Goal: Information Seeking & Learning: Learn about a topic

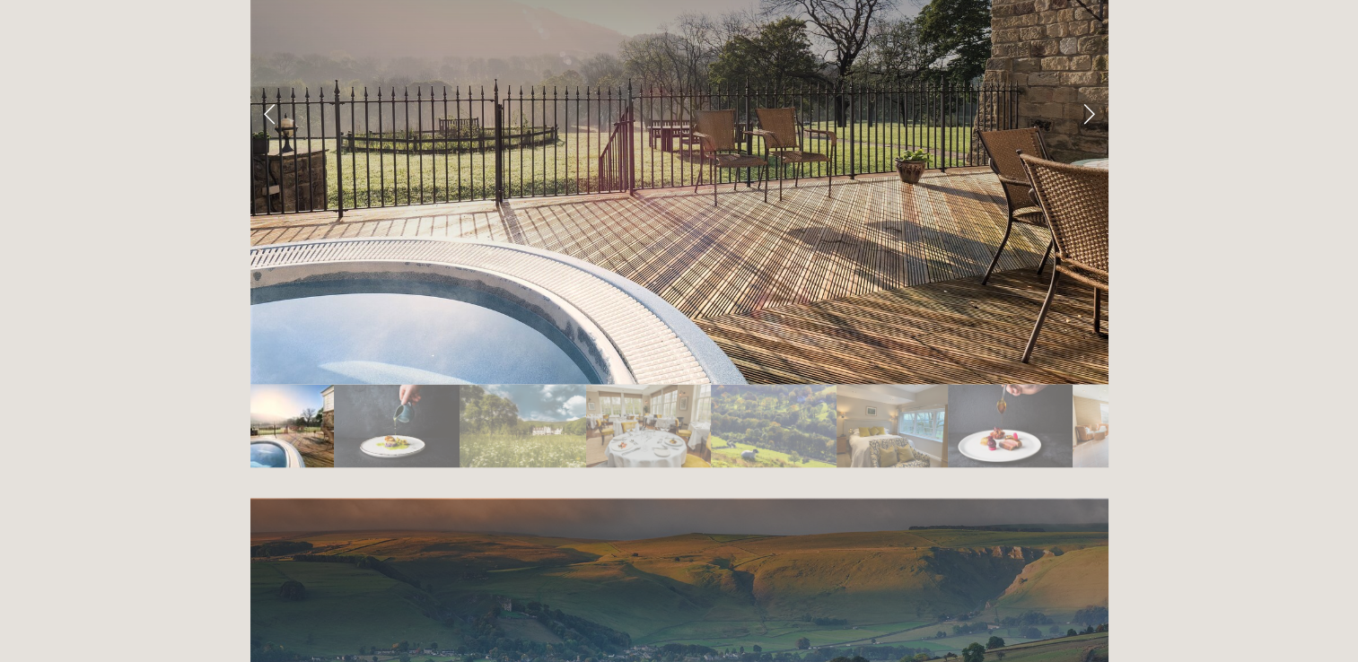
scroll to position [2962, 0]
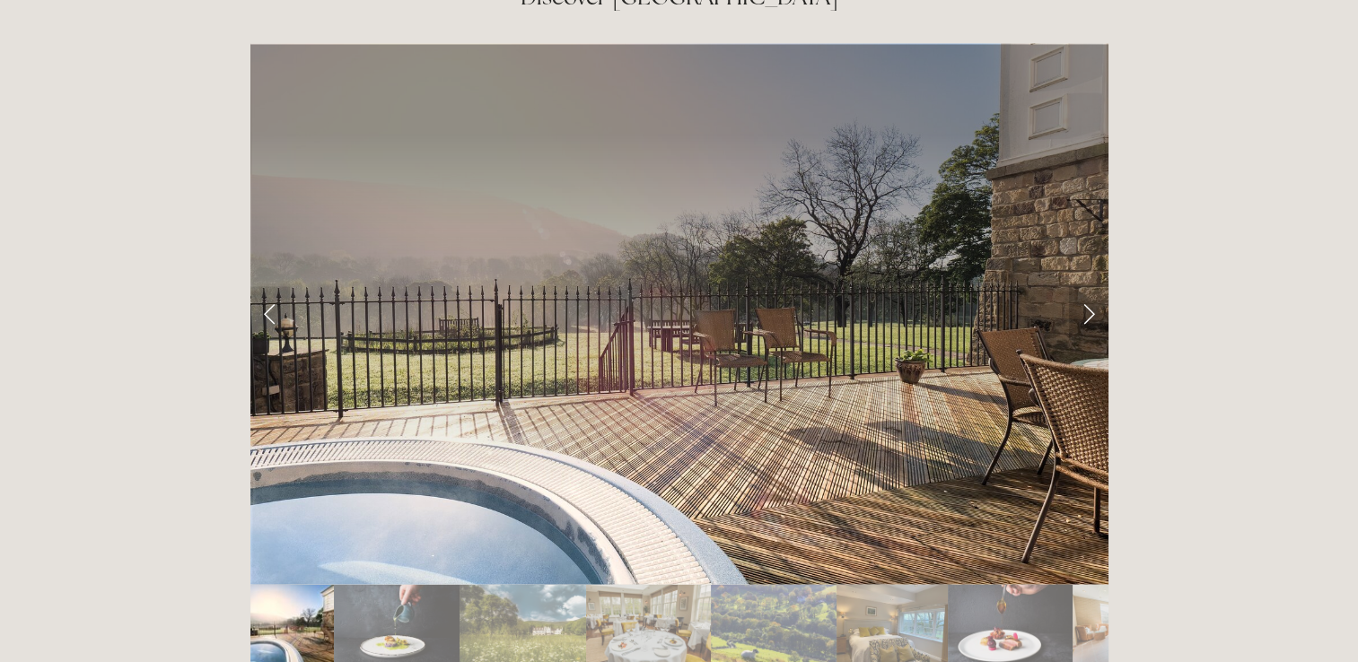
click at [1081, 286] on link "Next Slide" at bounding box center [1088, 313] width 39 height 54
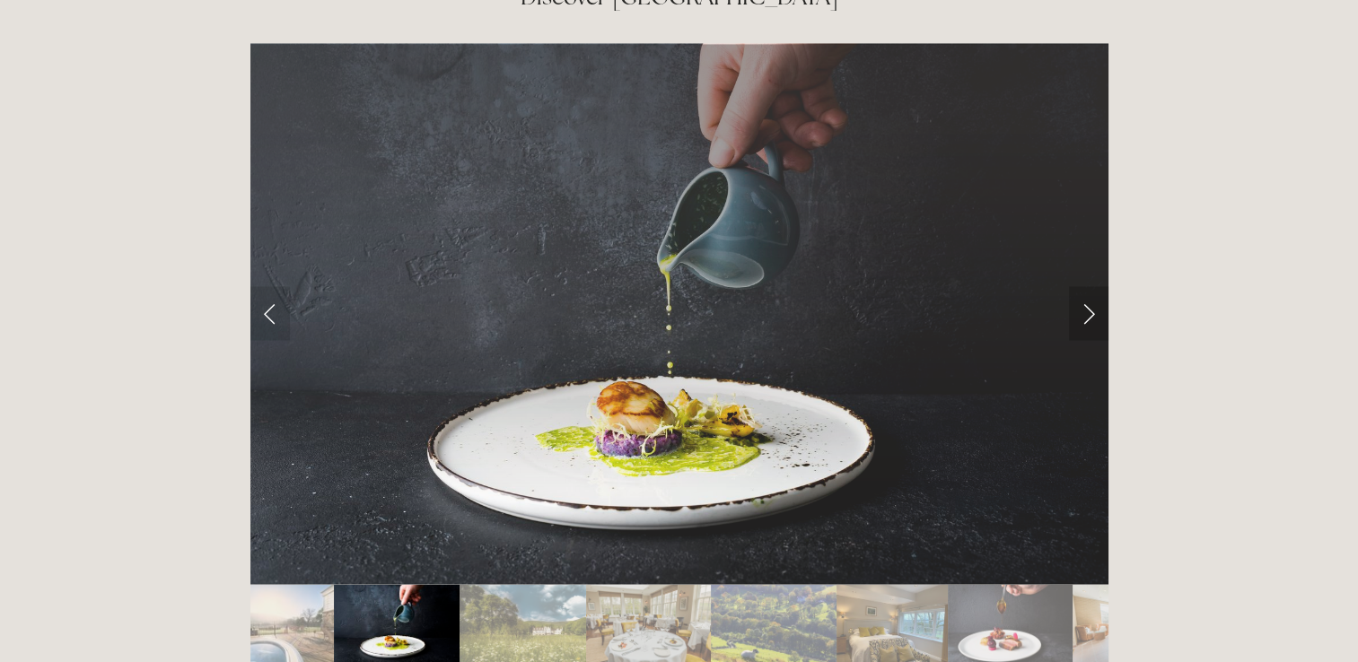
click at [1087, 286] on link "Next Slide" at bounding box center [1088, 313] width 39 height 54
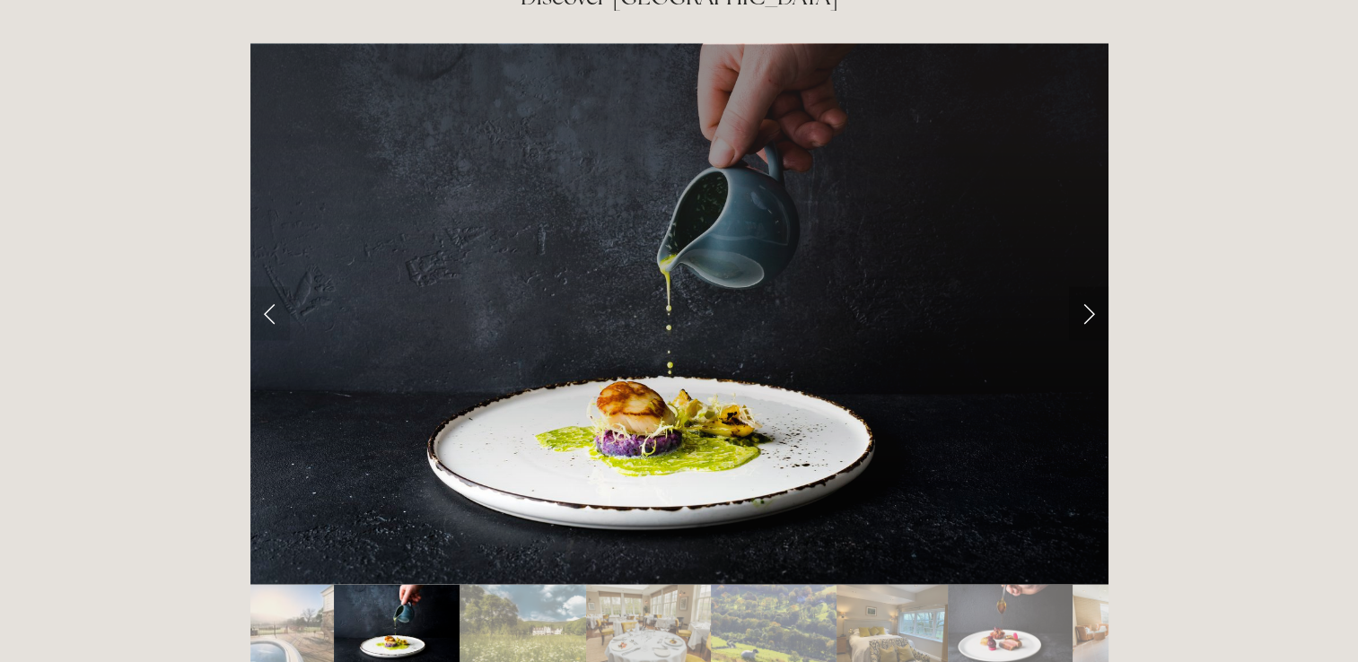
click at [1083, 286] on link "Next Slide" at bounding box center [1088, 313] width 39 height 54
drag, startPoint x: 1083, startPoint y: 217, endPoint x: 1107, endPoint y: 249, distance: 40.4
click at [1089, 286] on link "Next Slide" at bounding box center [1088, 313] width 39 height 54
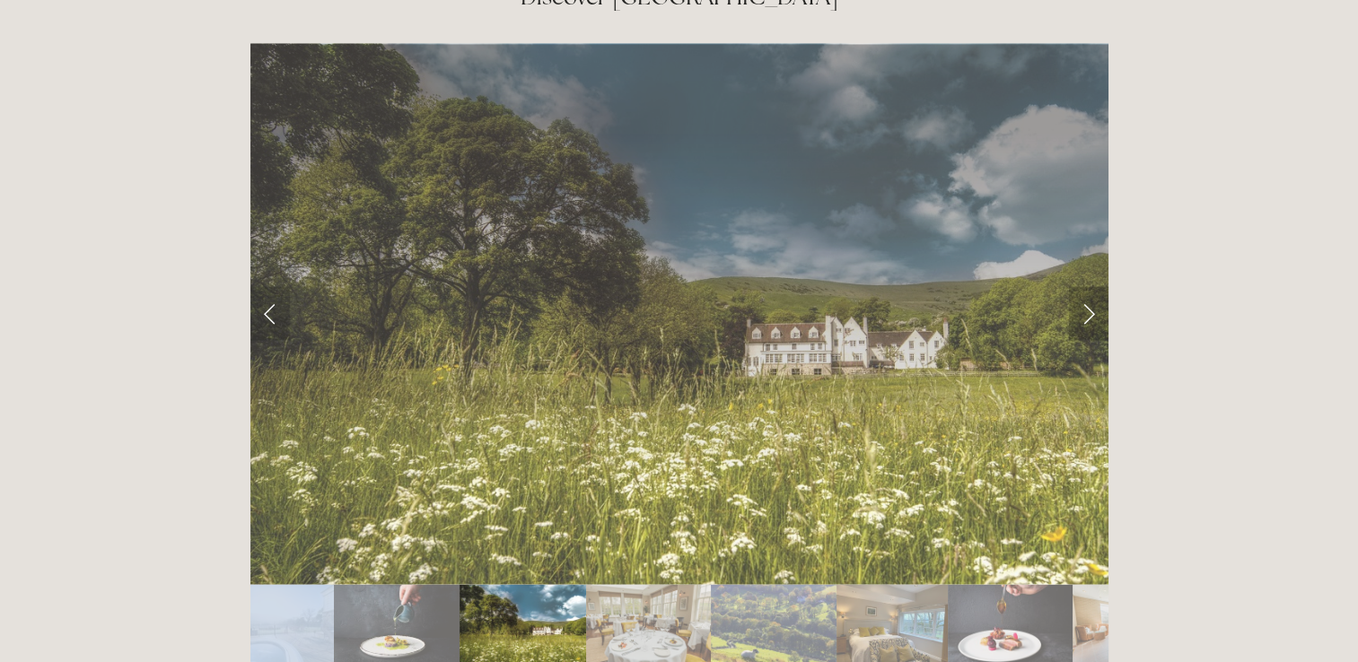
click at [1088, 286] on link "Next Slide" at bounding box center [1088, 313] width 39 height 54
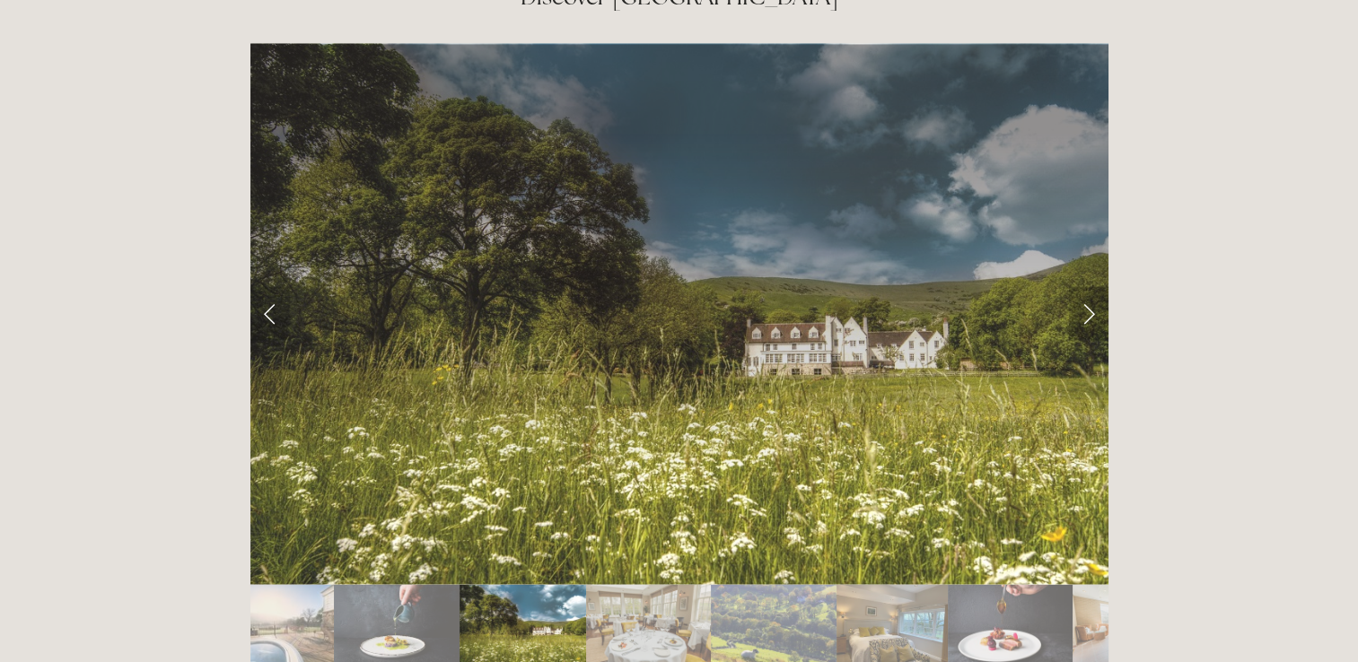
click at [1090, 286] on link "Next Slide" at bounding box center [1088, 313] width 39 height 54
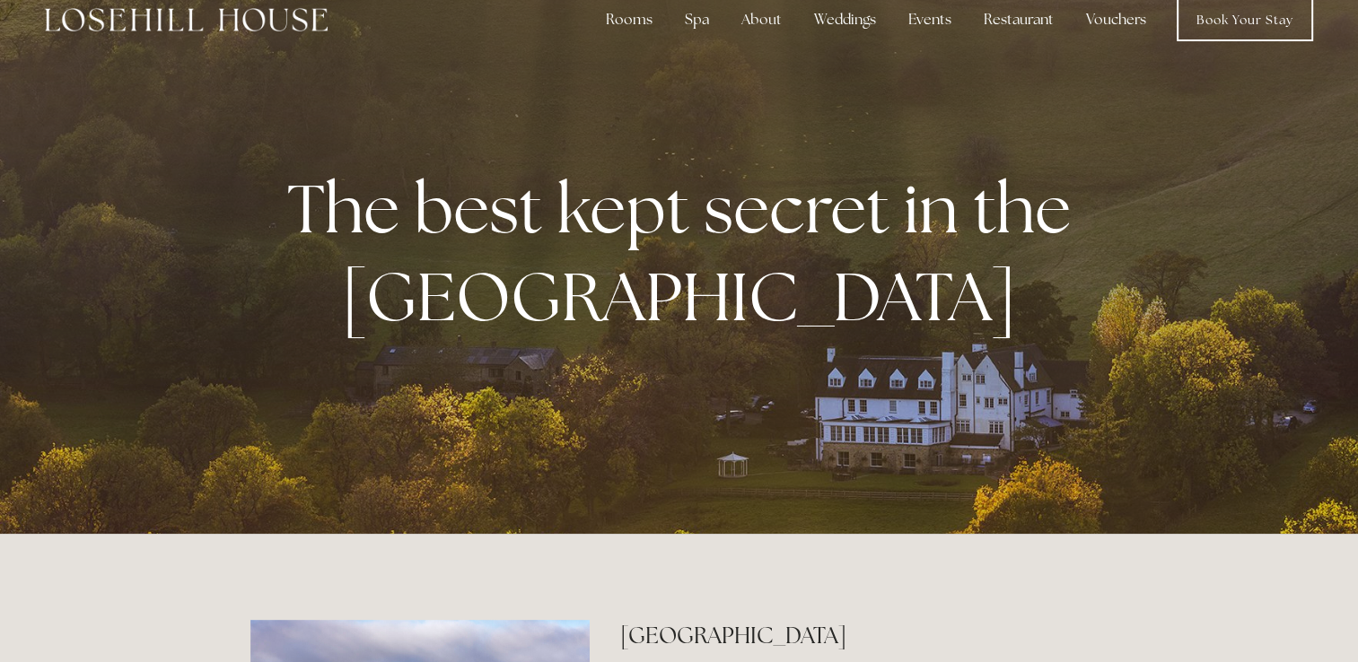
scroll to position [0, 0]
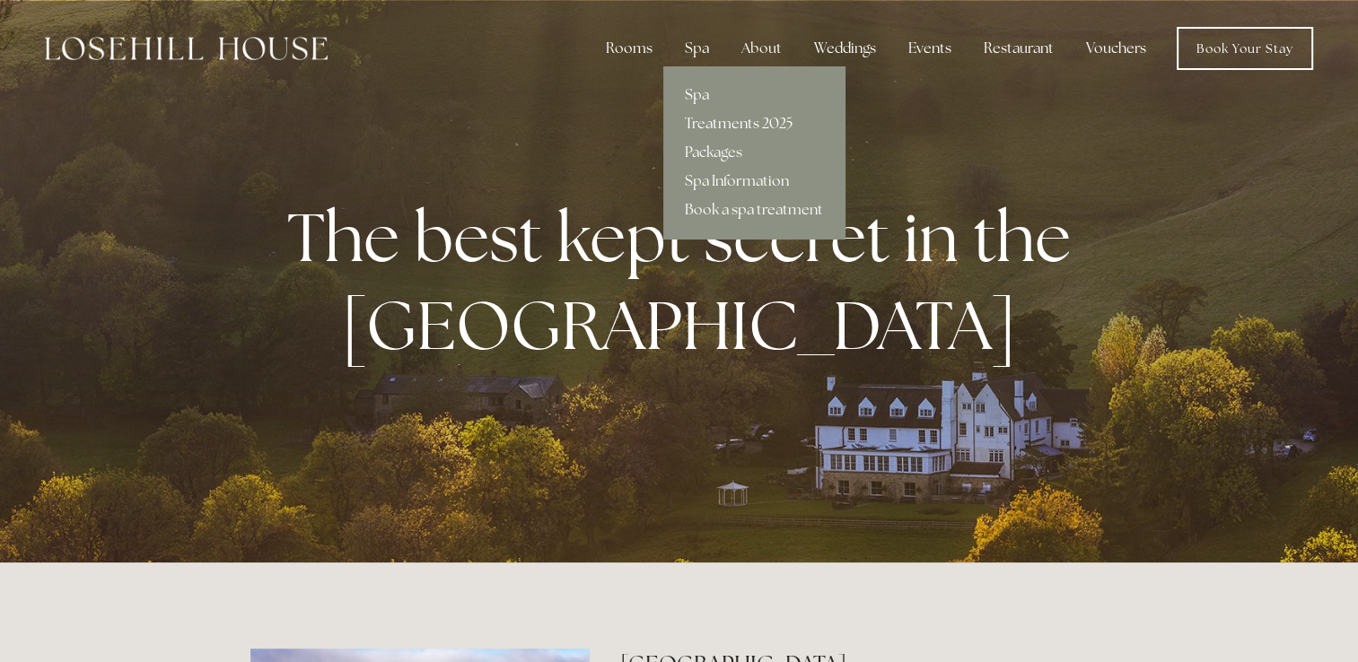
click at [725, 124] on link "Treatments 2025" at bounding box center [753, 123] width 181 height 29
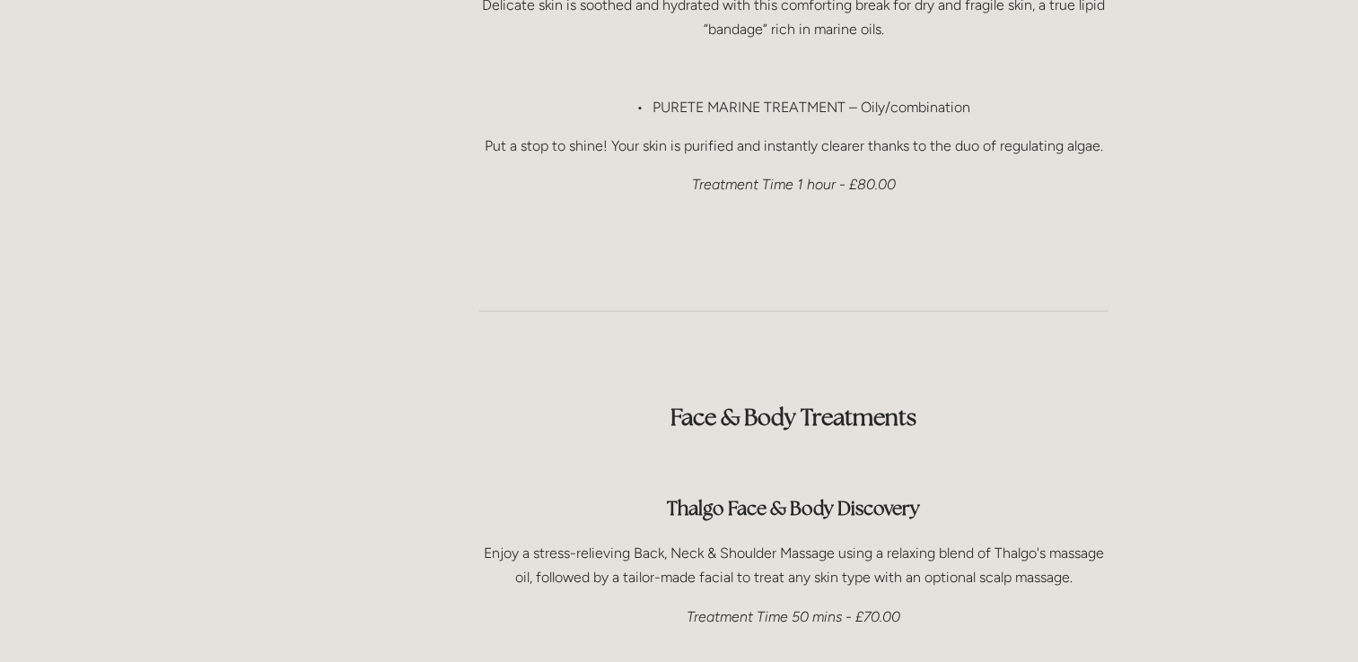
scroll to position [2244, 0]
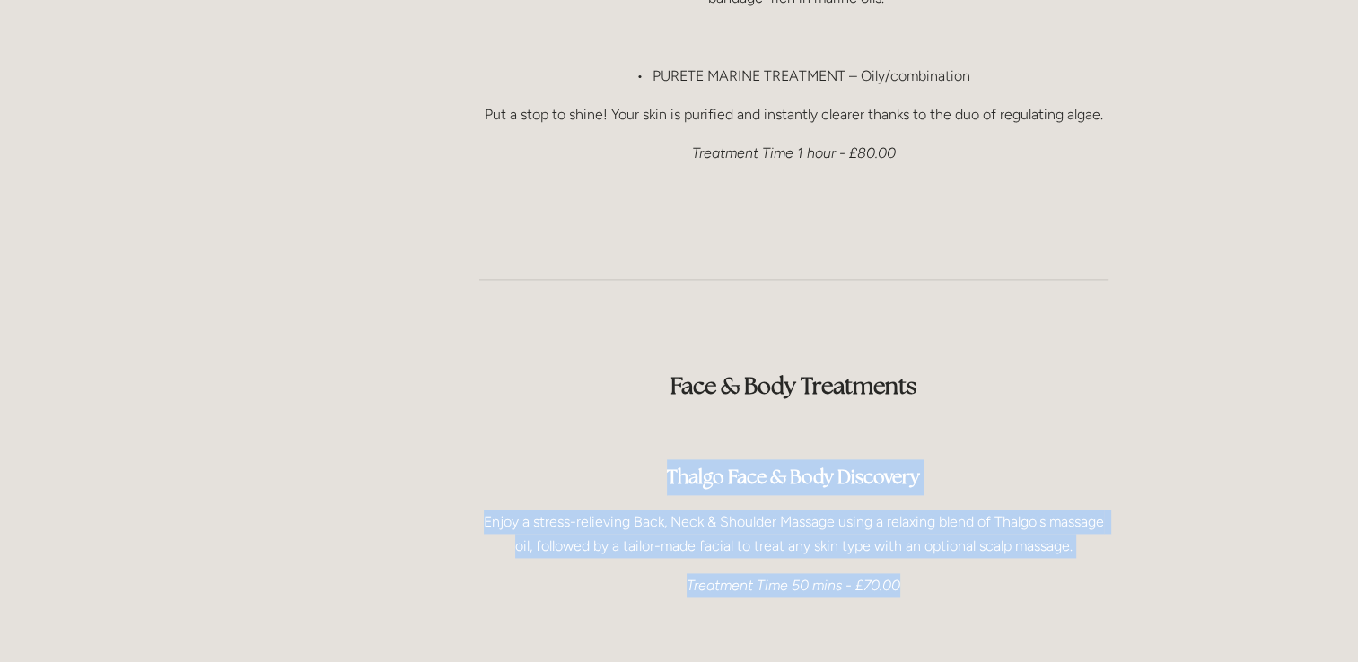
drag, startPoint x: 931, startPoint y: 550, endPoint x: 481, endPoint y: 425, distance: 466.6
click at [481, 459] on h3 "Thalgo Face & Body Discovery" at bounding box center [793, 477] width 629 height 36
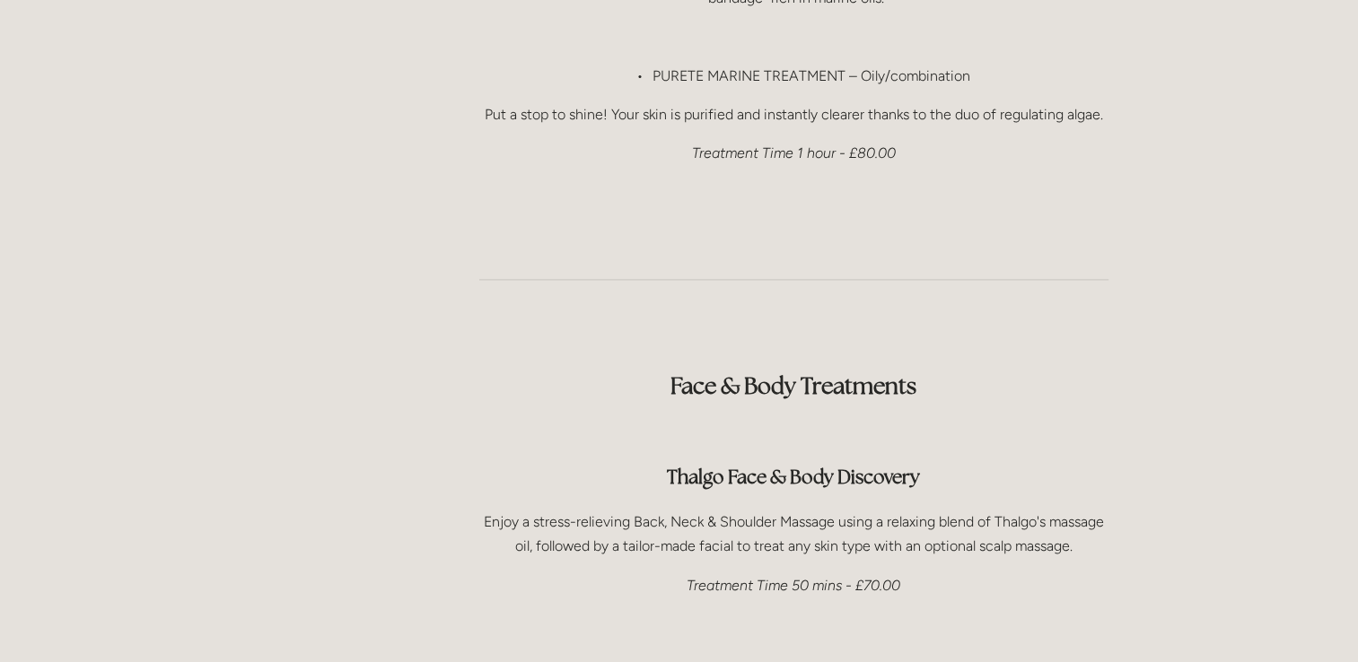
click at [731, 465] on strong "Thalgo Face & Body Discovery" at bounding box center [793, 477] width 253 height 24
drag, startPoint x: 671, startPoint y: 424, endPoint x: 1012, endPoint y: 397, distance: 342.2
click at [910, 465] on strong "Thalgo Face & Body Discovery" at bounding box center [793, 477] width 253 height 24
drag, startPoint x: 923, startPoint y: 423, endPoint x: 610, endPoint y: 438, distance: 313.6
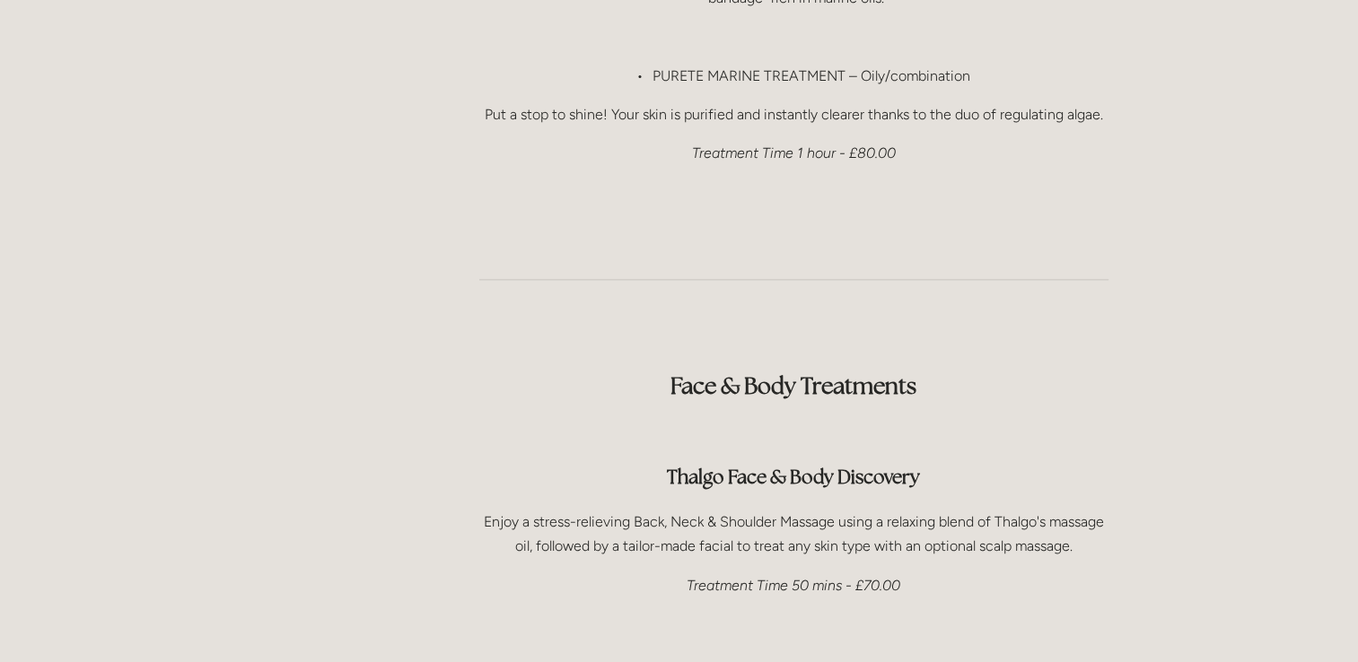
click at [610, 459] on h3 "Thalgo Face & Body Discovery" at bounding box center [793, 477] width 629 height 36
drag, startPoint x: 610, startPoint y: 438, endPoint x: 813, endPoint y: 443, distance: 202.9
click at [813, 459] on h3 "Thalgo Face & Body Discovery" at bounding box center [793, 477] width 629 height 36
click at [813, 465] on strong "Thalgo Face & Body Discovery" at bounding box center [793, 477] width 253 height 24
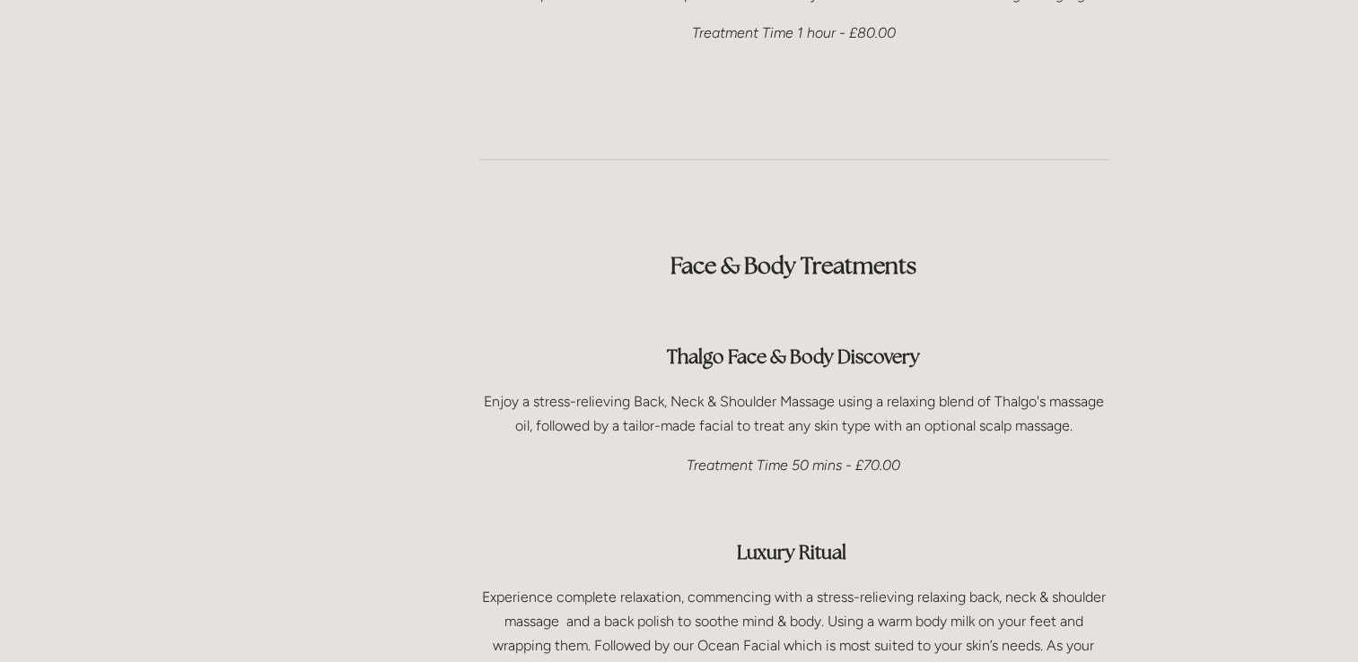
scroll to position [2513, 0]
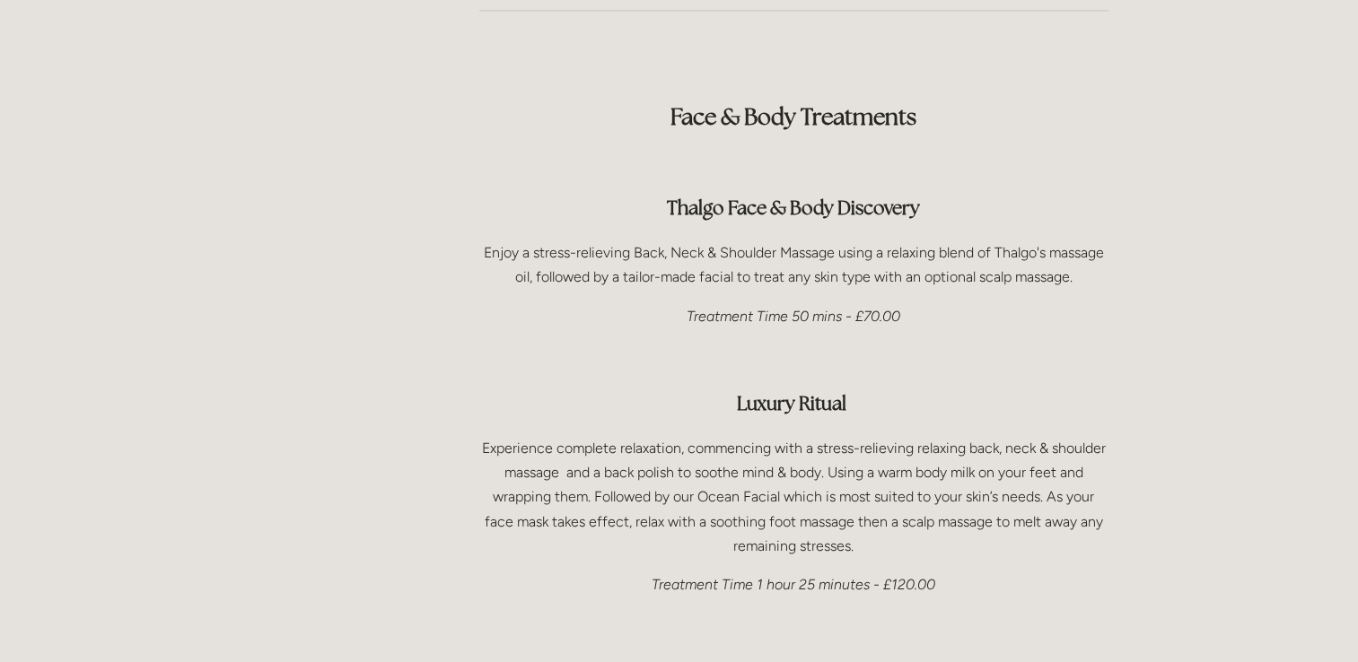
click at [844, 293] on div "Face & Body Treatments Thalgo Face & Body Discovery Enjoy a stress-relieving Ba…" at bounding box center [793, 462] width 629 height 785
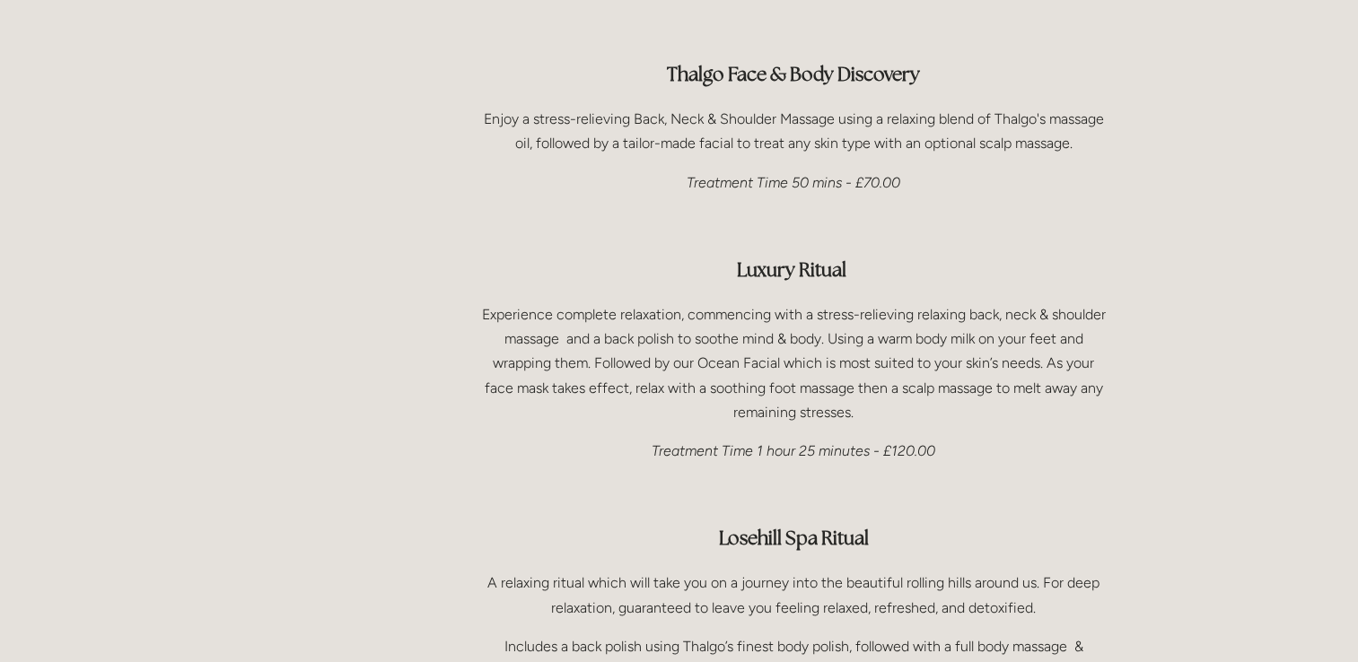
scroll to position [2692, 0]
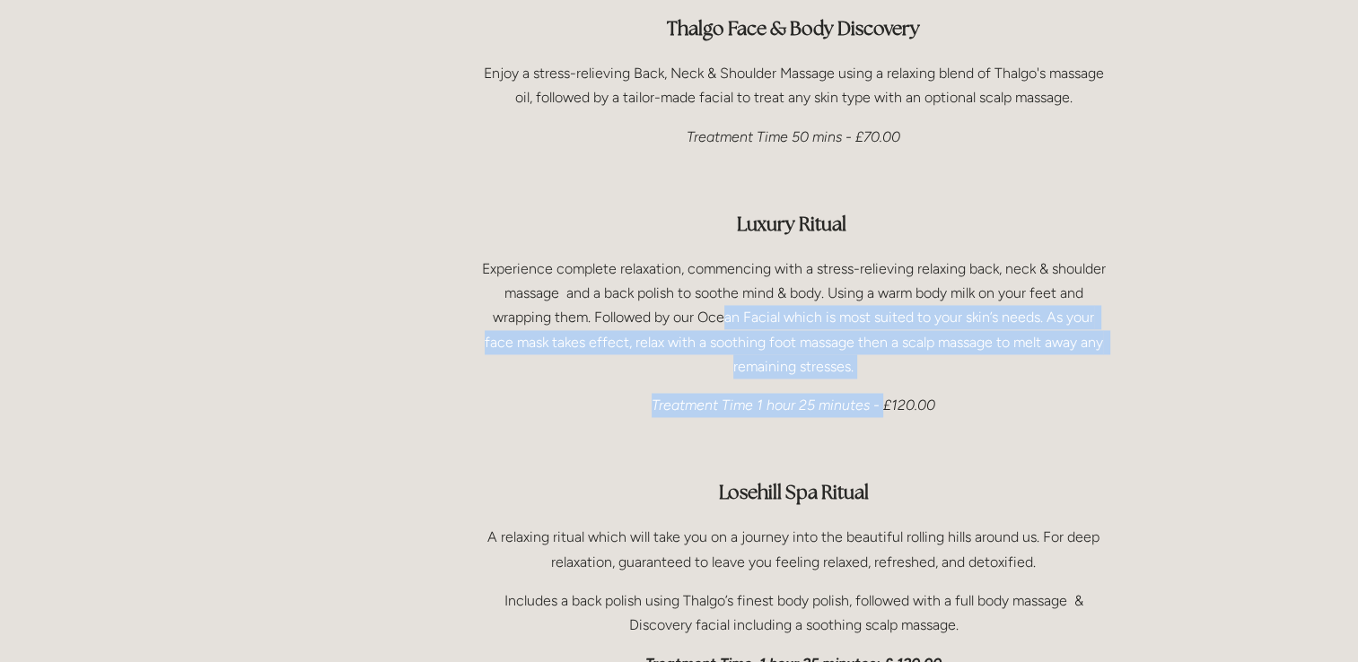
drag, startPoint x: 883, startPoint y: 333, endPoint x: 715, endPoint y: 273, distance: 178.3
click at [715, 273] on div "Face & Body Treatments Thalgo Face & Body Discovery Enjoy a stress-relieving Ba…" at bounding box center [793, 283] width 629 height 785
drag, startPoint x: 715, startPoint y: 273, endPoint x: 668, endPoint y: 260, distance: 49.2
click at [715, 273] on p "Experience complete relaxation, commencing with a stress-relieving relaxing bac…" at bounding box center [793, 318] width 629 height 122
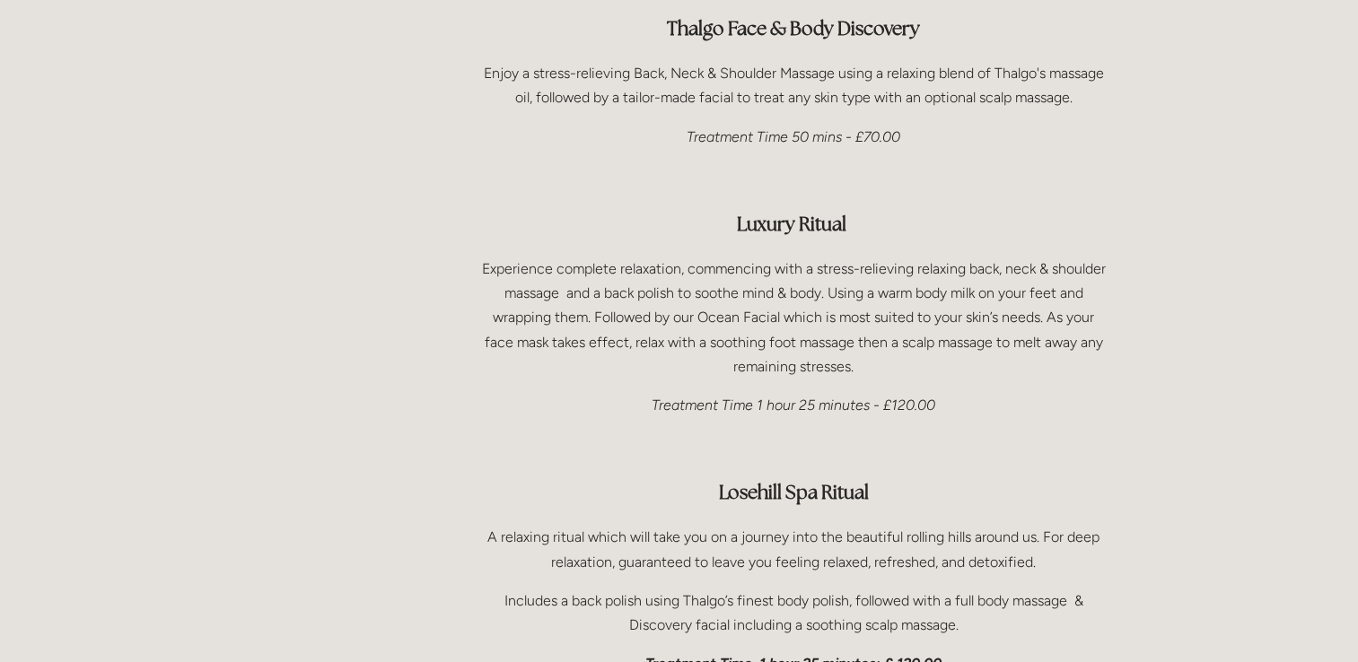
click at [635, 257] on p "Experience complete relaxation, commencing with a stress-relieving relaxing bac…" at bounding box center [793, 318] width 629 height 122
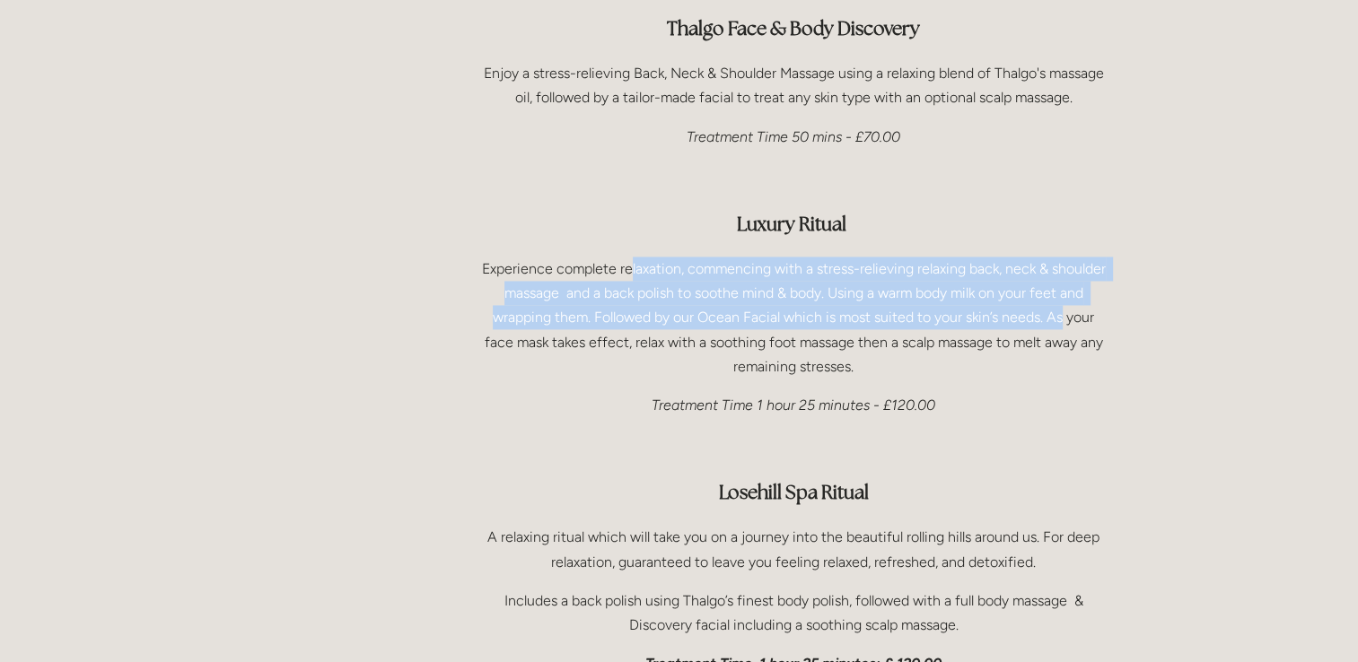
drag, startPoint x: 768, startPoint y: 224, endPoint x: 1064, endPoint y: 273, distance: 300.1
click at [1064, 273] on p "Experience complete relaxation, commencing with a stress-relieving relaxing bac…" at bounding box center [793, 318] width 629 height 122
drag, startPoint x: 1064, startPoint y: 273, endPoint x: 928, endPoint y: 214, distance: 148.7
click at [928, 257] on p "Experience complete relaxation, commencing with a stress-relieving relaxing bac…" at bounding box center [793, 318] width 629 height 122
click at [973, 206] on div "Face & Body Treatments Thalgo Face & Body Discovery Enjoy a stress-relieving Ba…" at bounding box center [793, 283] width 629 height 785
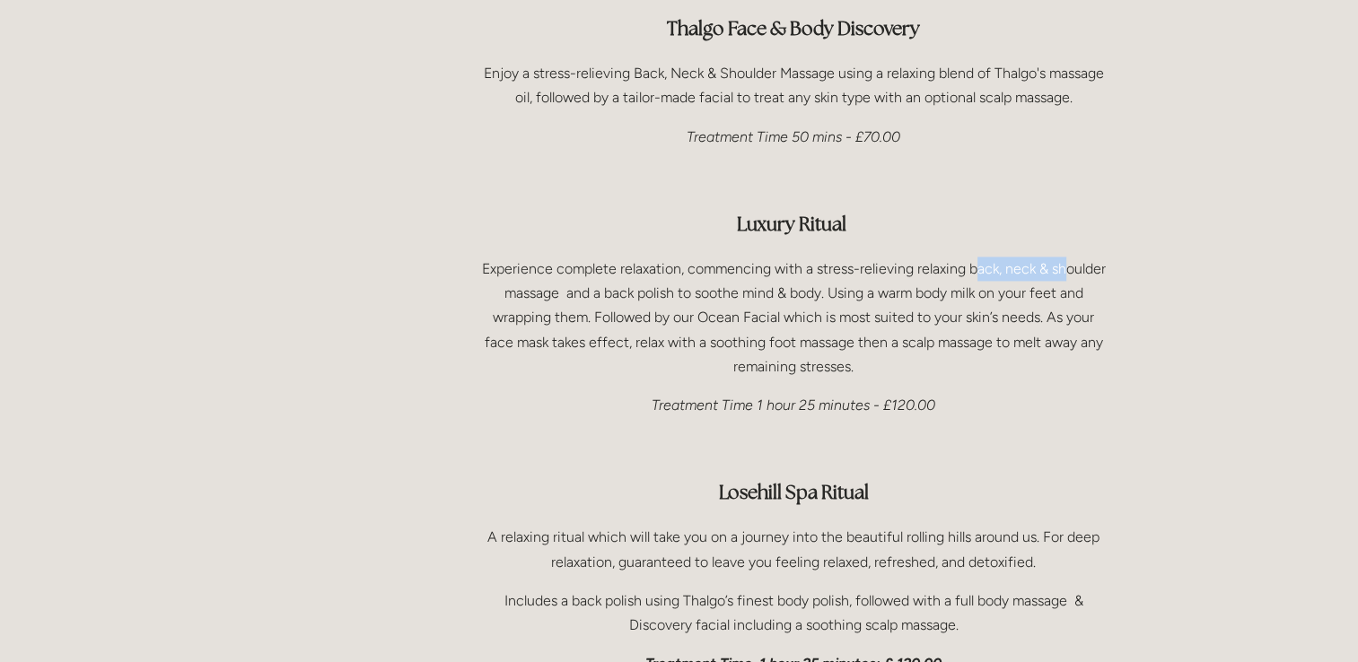
drag, startPoint x: 974, startPoint y: 214, endPoint x: 1066, endPoint y: 214, distance: 92.4
click at [1066, 257] on p "Experience complete relaxation, commencing with a stress-relieving relaxing bac…" at bounding box center [793, 318] width 629 height 122
click at [1039, 257] on p "Experience complete relaxation, commencing with a stress-relieving relaxing bac…" at bounding box center [793, 318] width 629 height 122
click at [1009, 257] on p "Experience complete relaxation, commencing with a stress-relieving relaxing bac…" at bounding box center [793, 318] width 629 height 122
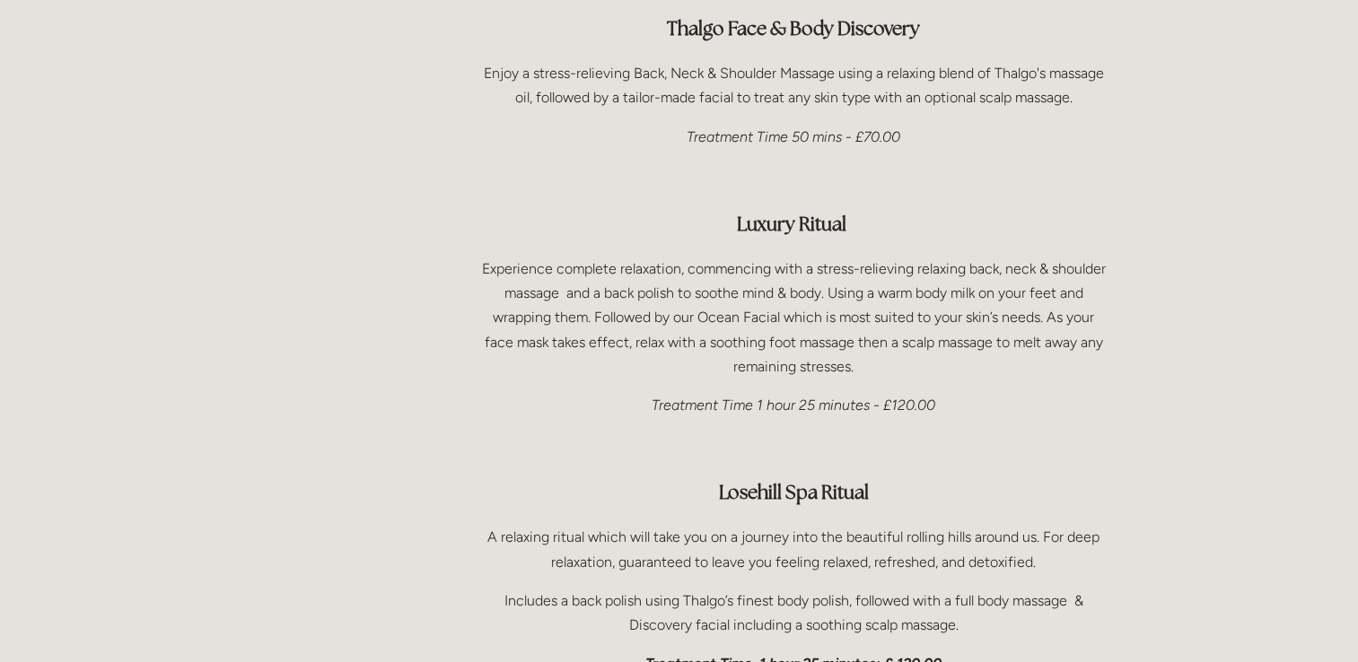
click at [821, 257] on p "Experience complete relaxation, commencing with a stress-relieving relaxing bac…" at bounding box center [793, 318] width 629 height 122
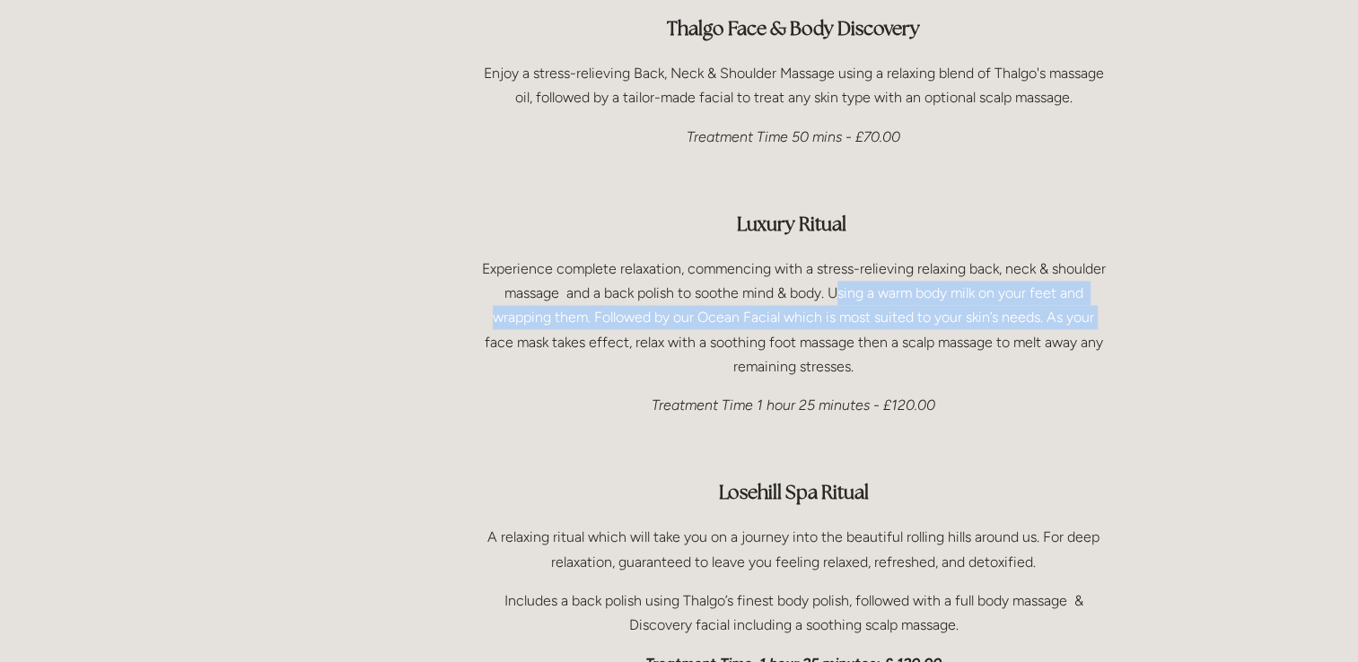
drag, startPoint x: 835, startPoint y: 240, endPoint x: 1089, endPoint y: 271, distance: 256.8
click at [1095, 272] on p "Experience complete relaxation, commencing with a stress-relieving relaxing bac…" at bounding box center [793, 318] width 629 height 122
drag, startPoint x: 1089, startPoint y: 271, endPoint x: 696, endPoint y: 265, distance: 393.1
click at [701, 265] on p "Experience complete relaxation, commencing with a stress-relieving relaxing bac…" at bounding box center [793, 318] width 629 height 122
click at [675, 266] on p "Experience complete relaxation, commencing with a stress-relieving relaxing bac…" at bounding box center [793, 318] width 629 height 122
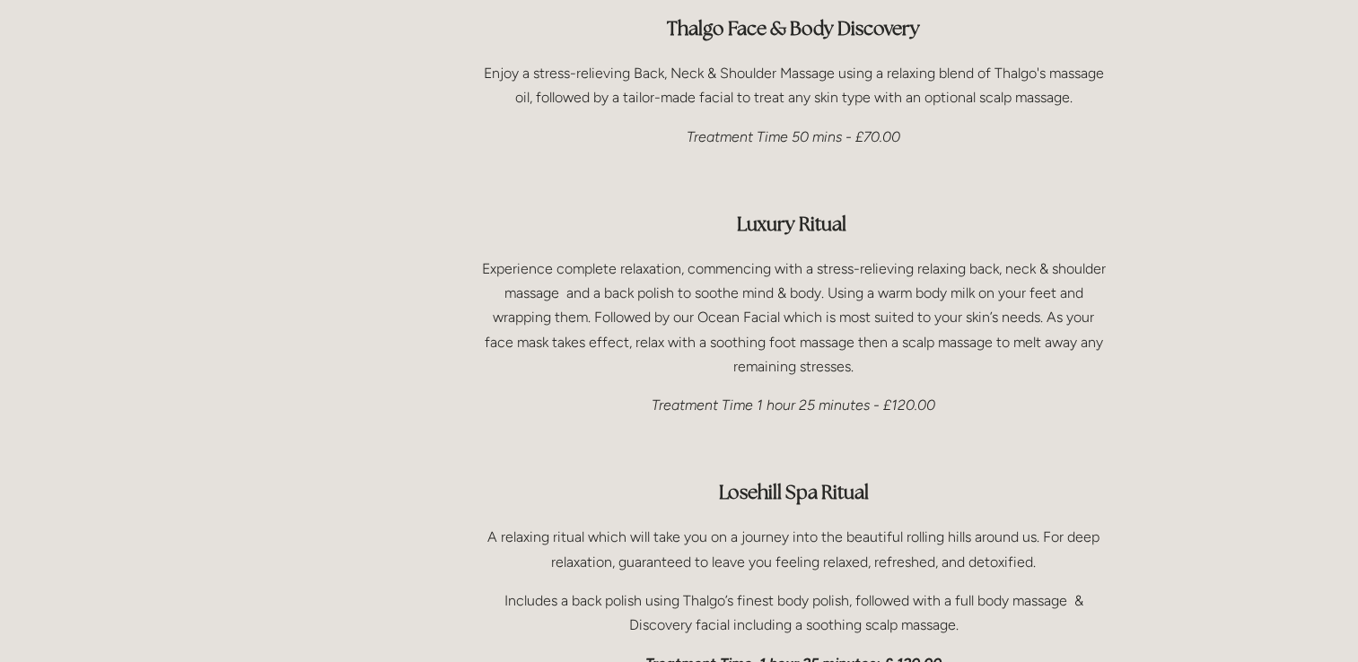
click at [626, 273] on p "Experience complete relaxation, commencing with a stress-relieving relaxing bac…" at bounding box center [793, 318] width 629 height 122
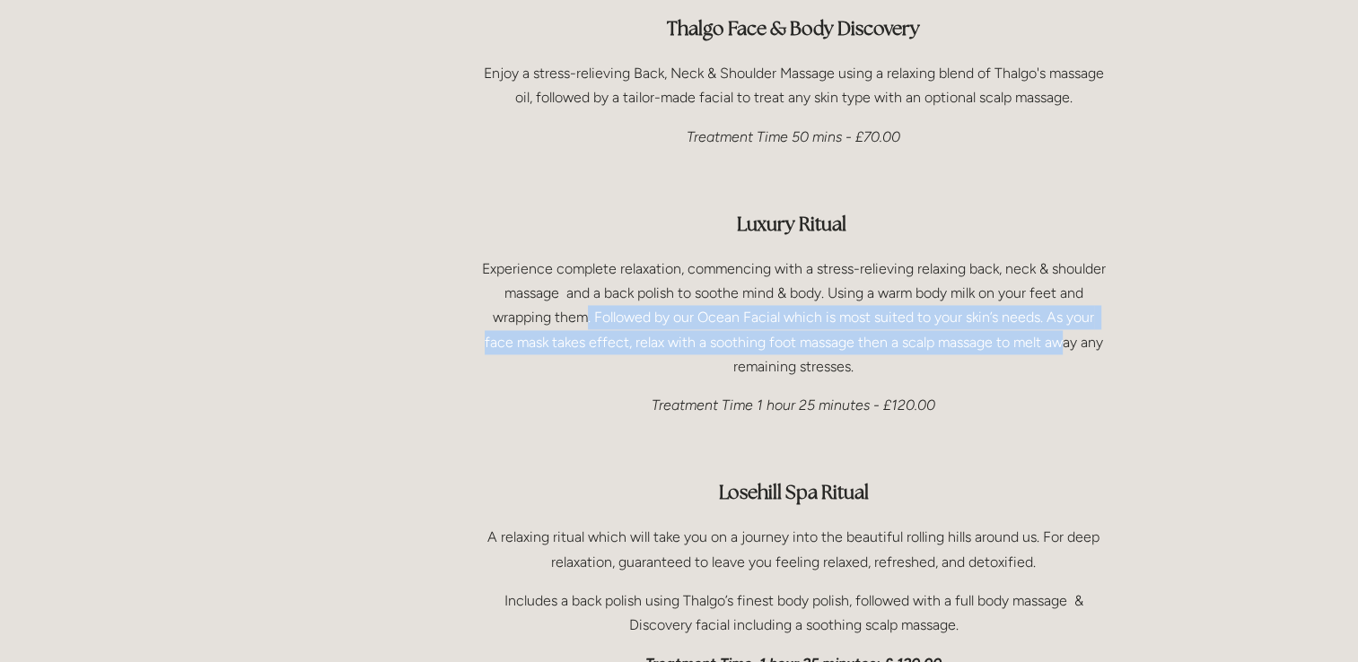
drag, startPoint x: 588, startPoint y: 258, endPoint x: 1065, endPoint y: 284, distance: 478.1
click at [1065, 284] on p "Experience complete relaxation, commencing with a stress-relieving relaxing bac…" at bounding box center [793, 318] width 629 height 122
drag, startPoint x: 1065, startPoint y: 284, endPoint x: 1065, endPoint y: 268, distance: 15.3
click at [1078, 271] on p "Experience complete relaxation, commencing with a stress-relieving relaxing bac…" at bounding box center [793, 318] width 629 height 122
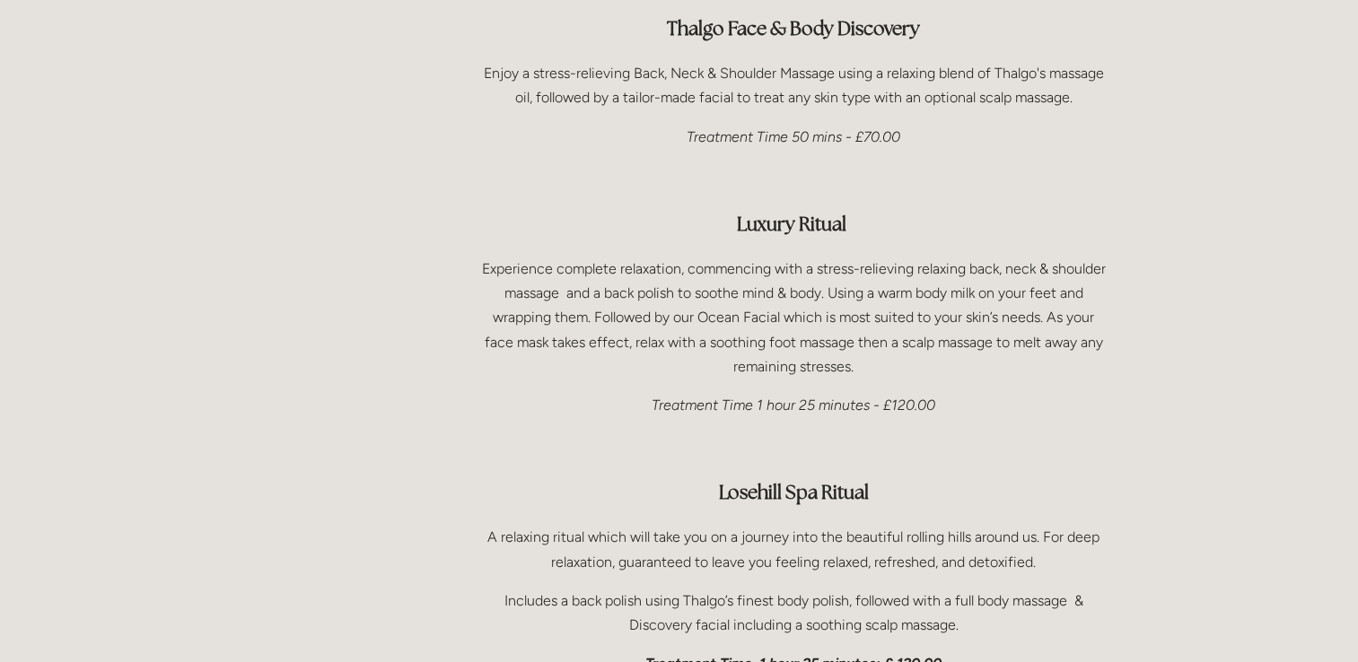
drag, startPoint x: 965, startPoint y: 257, endPoint x: 945, endPoint y: 257, distance: 19.7
click at [952, 257] on p "Experience complete relaxation, commencing with a stress-relieving relaxing bac…" at bounding box center [793, 318] width 629 height 122
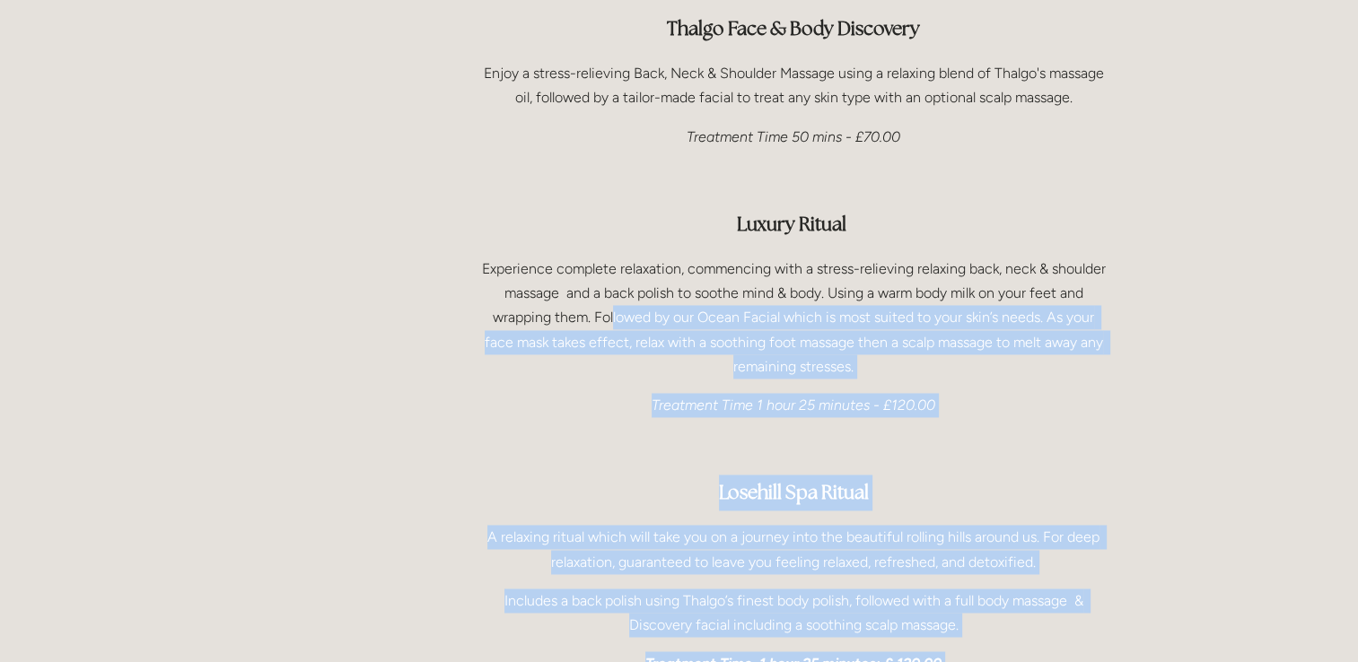
drag, startPoint x: 727, startPoint y: 273, endPoint x: 1138, endPoint y: 303, distance: 412.2
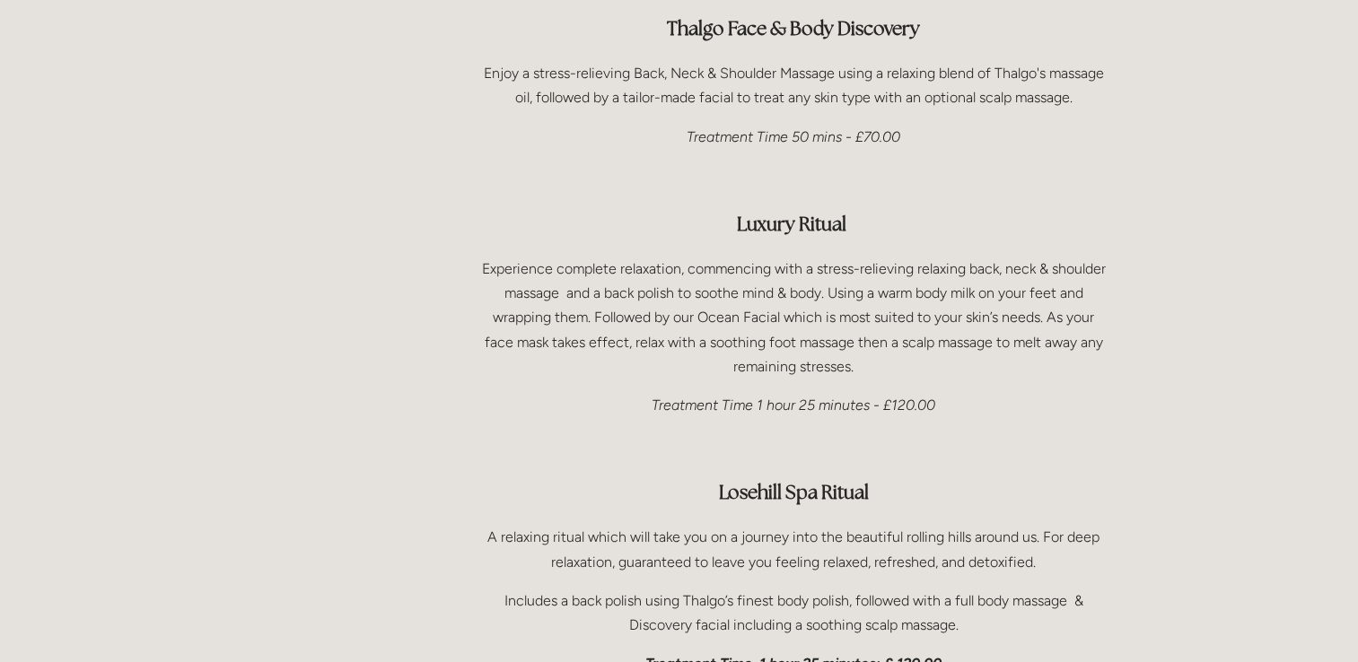
drag, startPoint x: 1138, startPoint y: 303, endPoint x: 1203, endPoint y: 290, distance: 66.9
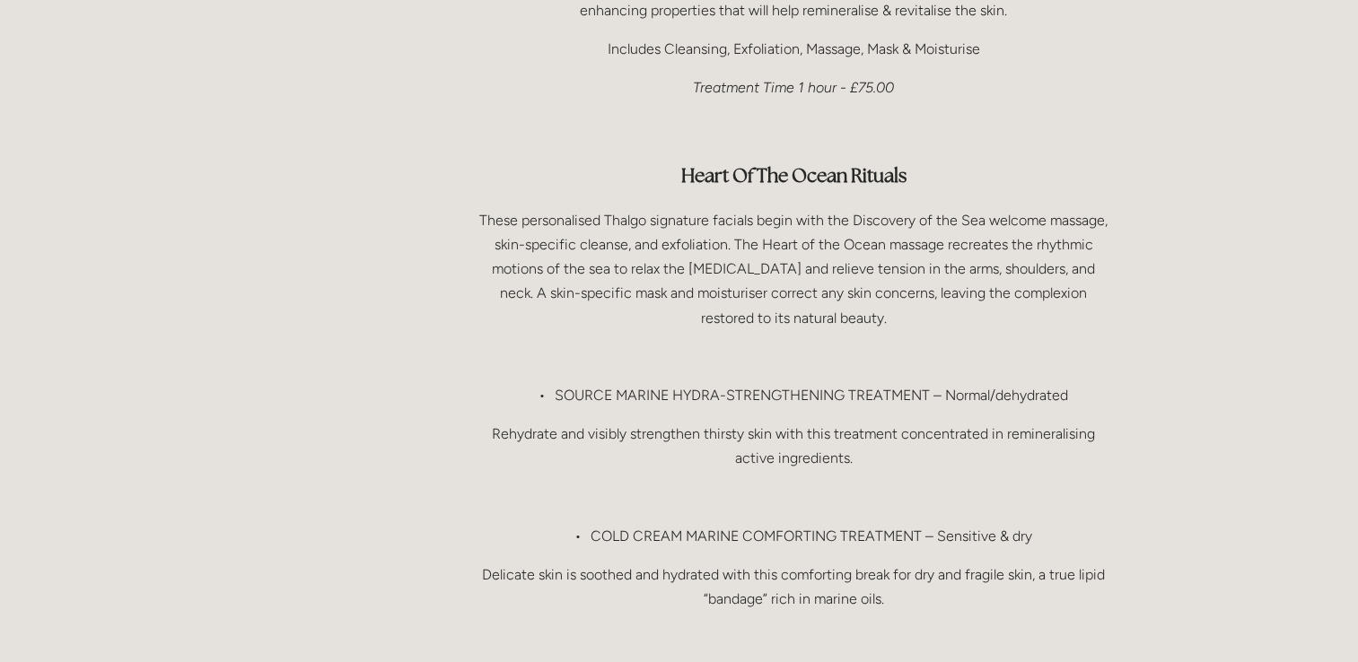
scroll to position [0, 0]
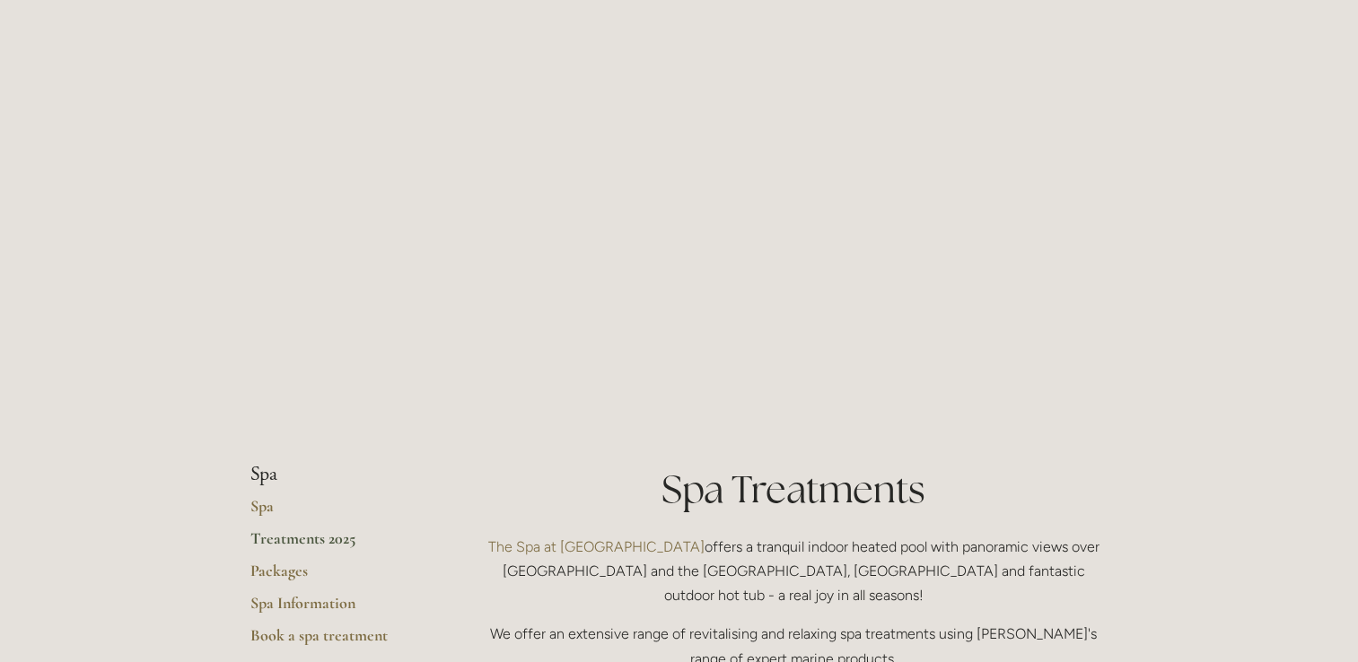
drag, startPoint x: 1078, startPoint y: 210, endPoint x: 1101, endPoint y: 4, distance: 207.7
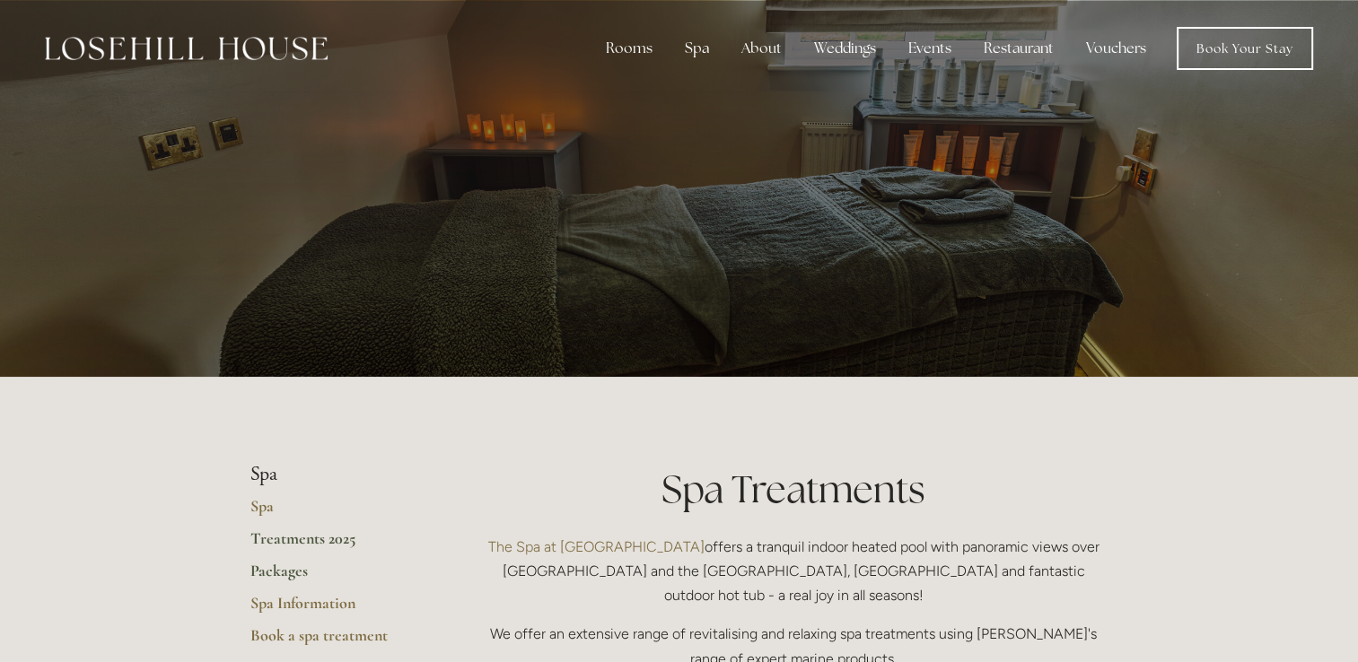
click at [278, 569] on link "Packages" at bounding box center [335, 577] width 171 height 32
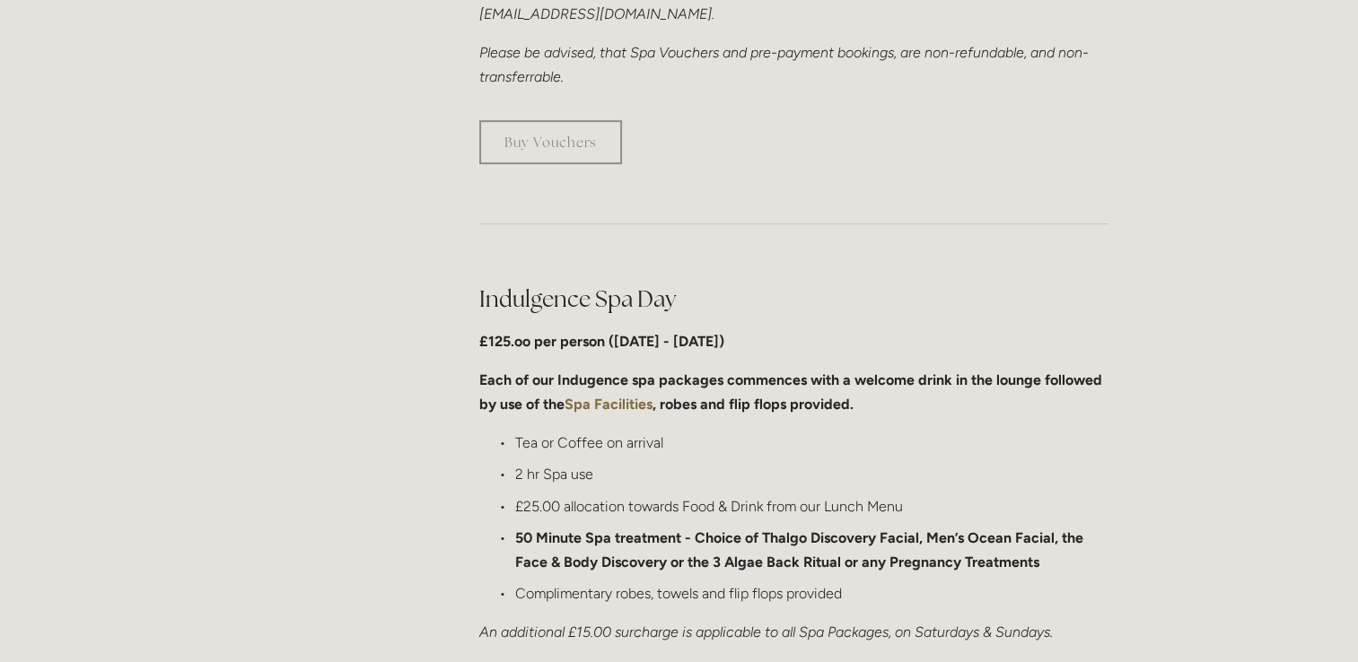
scroll to position [808, 0]
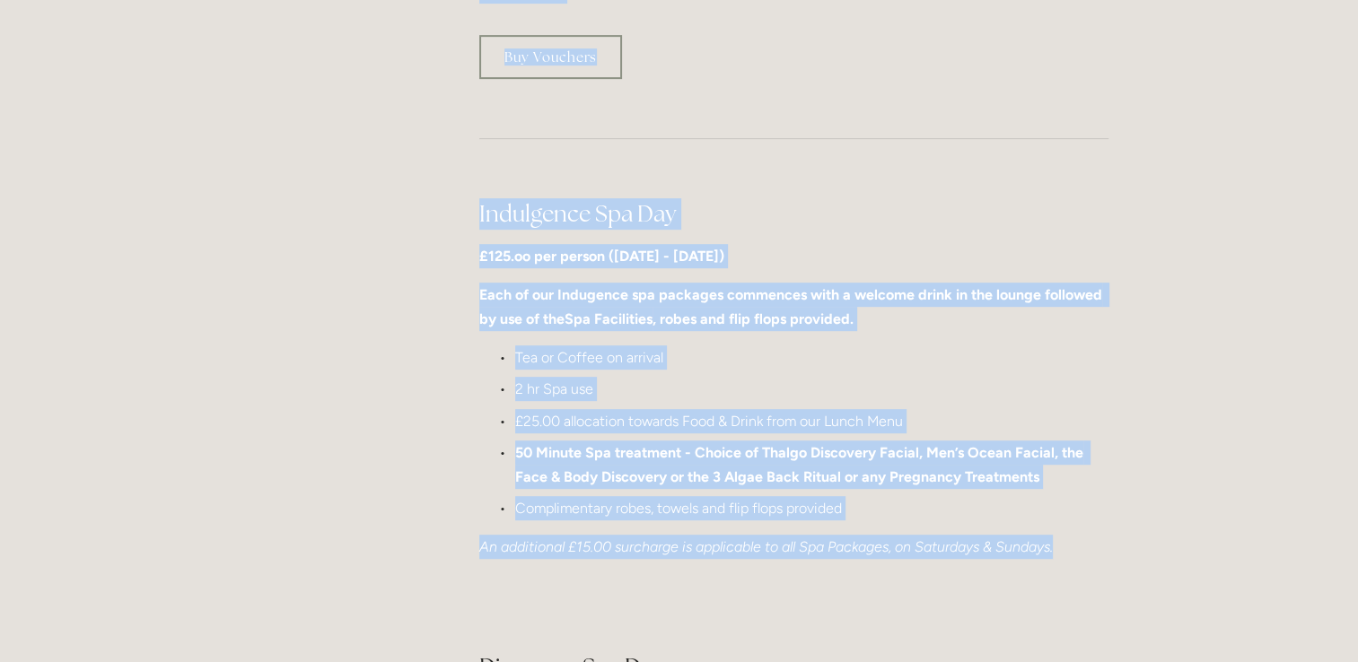
drag, startPoint x: 1085, startPoint y: 556, endPoint x: 454, endPoint y: 555, distance: 630.9
click at [714, 553] on em "An additional £15.00 surcharge is applicable to all Spa Packages, on Saturdays …" at bounding box center [765, 546] width 573 height 17
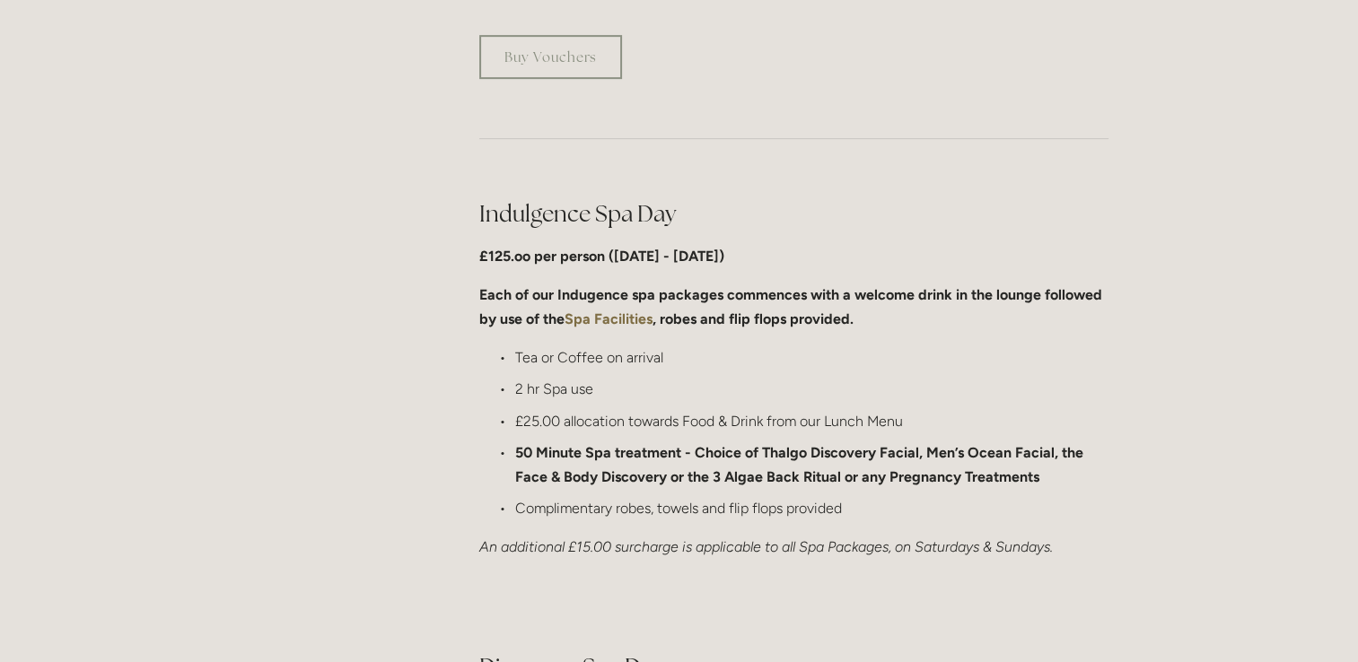
click at [690, 298] on strong "Each of our Indugence spa packages commences with a welcome drink in the lounge…" at bounding box center [792, 306] width 626 height 41
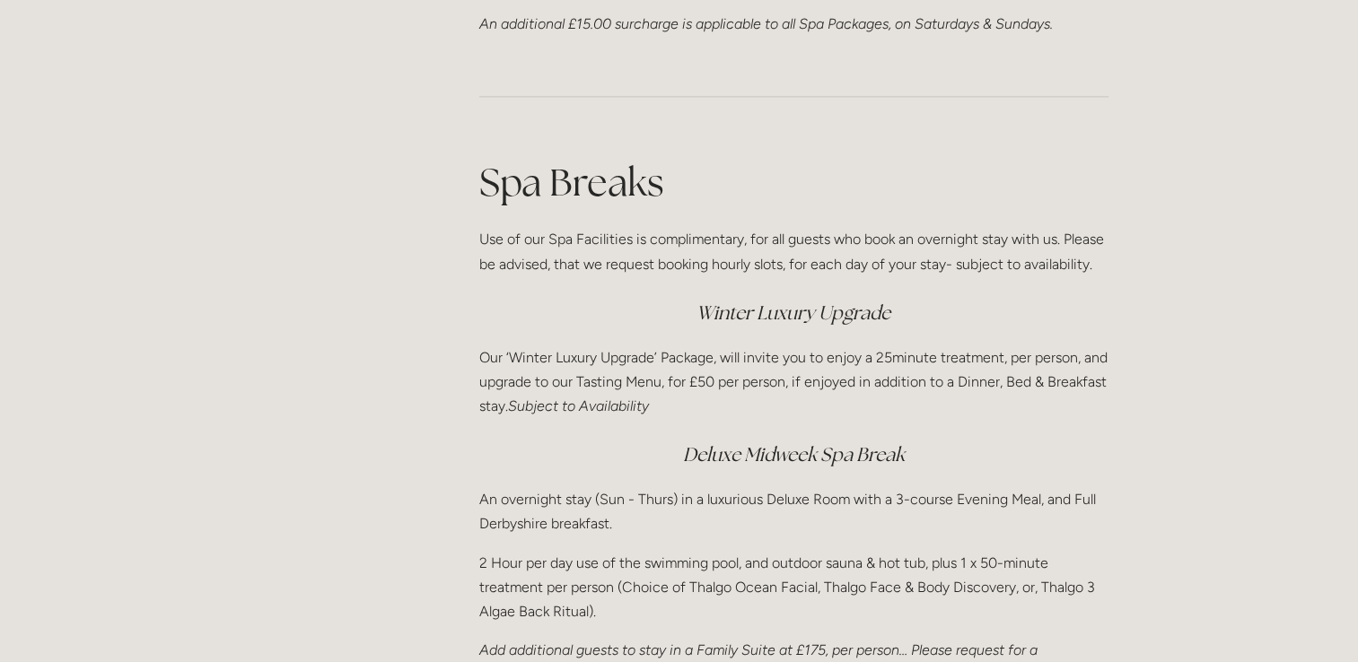
scroll to position [2244, 0]
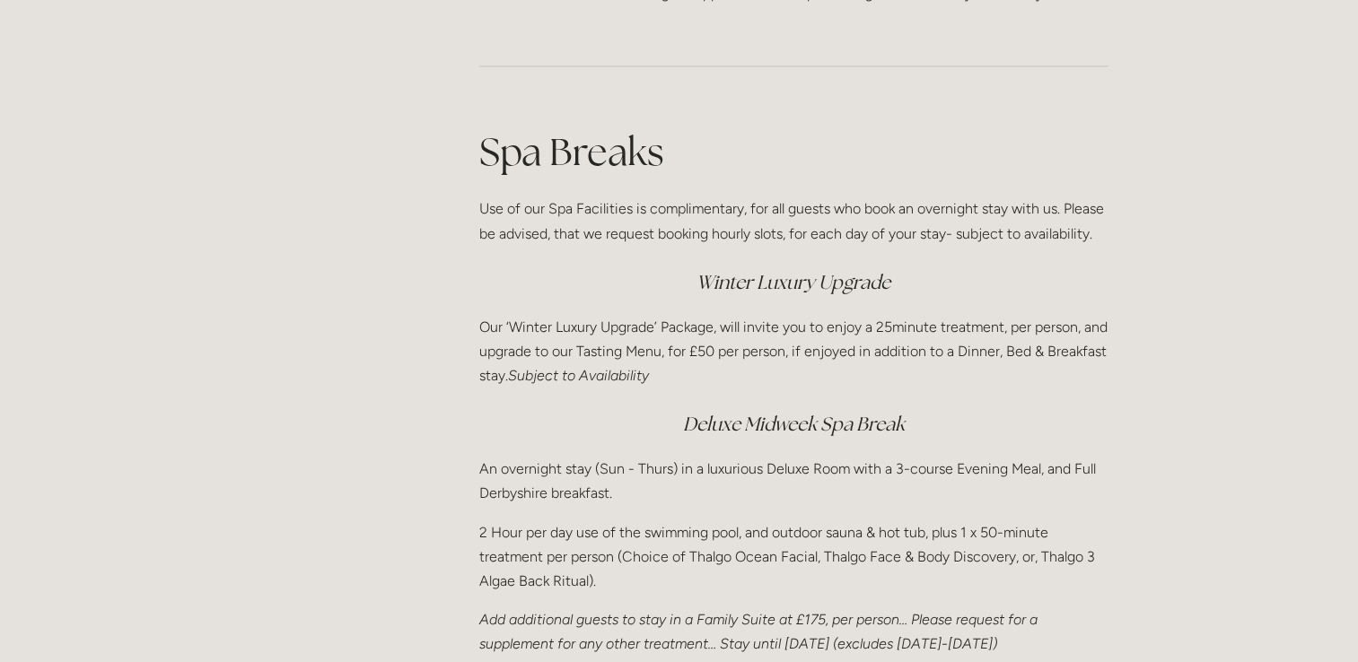
drag, startPoint x: 760, startPoint y: 214, endPoint x: 1174, endPoint y: 256, distance: 415.9
click at [1174, 256] on div "Rooms Rooms Your Stay Book a stay Offers Spa" at bounding box center [679, 256] width 1358 height 5001
drag, startPoint x: 1174, startPoint y: 256, endPoint x: 1096, endPoint y: 257, distance: 78.1
click at [1096, 257] on div "Spa Breaks Use of our Spa Facilities is complimentary, for all guests who book …" at bounding box center [793, 391] width 629 height 531
click at [1100, 246] on div "Spa Breaks Use of our Spa Facilities is complimentary, for all guests who book …" at bounding box center [793, 391] width 629 height 531
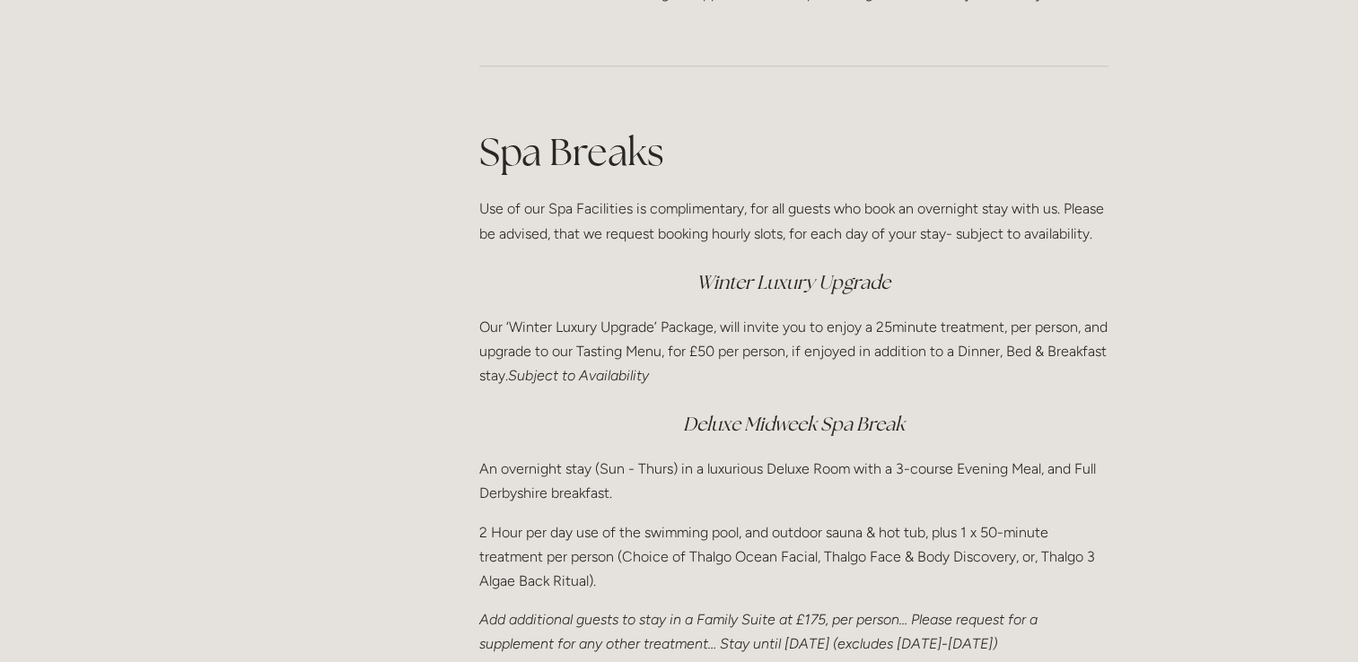
click at [596, 522] on p "2 Hour per day use of the swimming pool, and outdoor sauna & hot tub, plus 1 x …" at bounding box center [793, 558] width 629 height 74
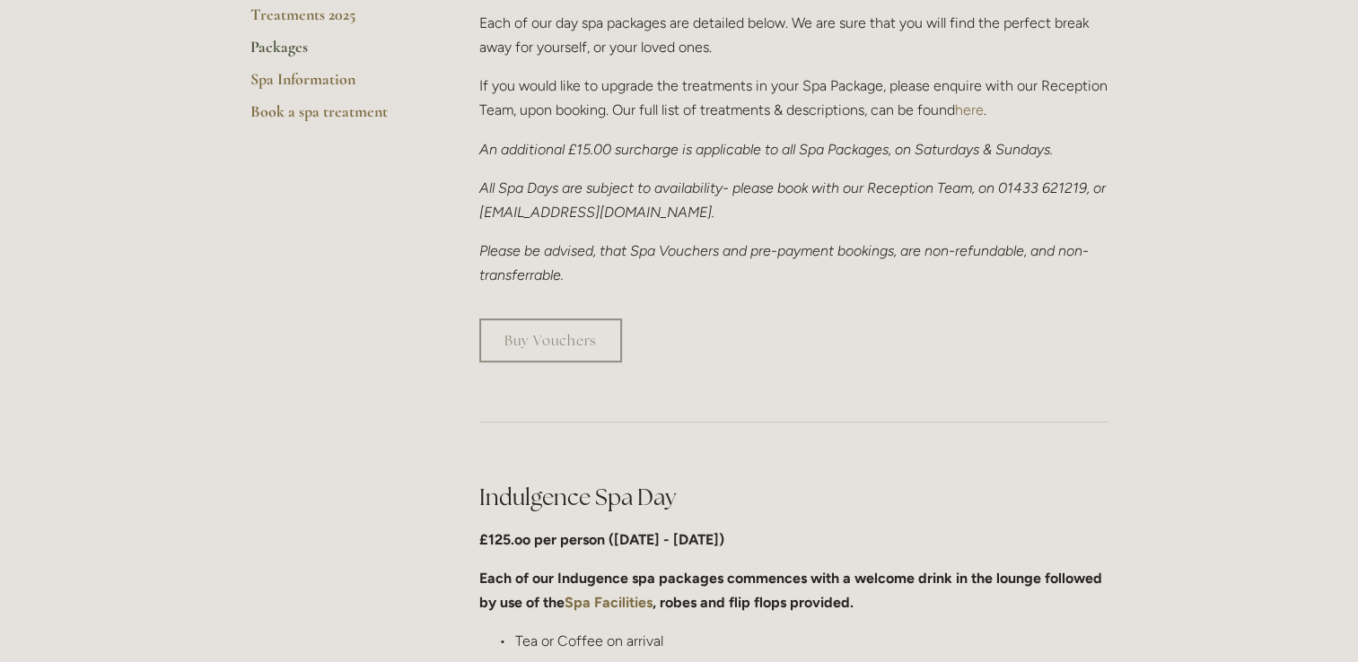
scroll to position [0, 0]
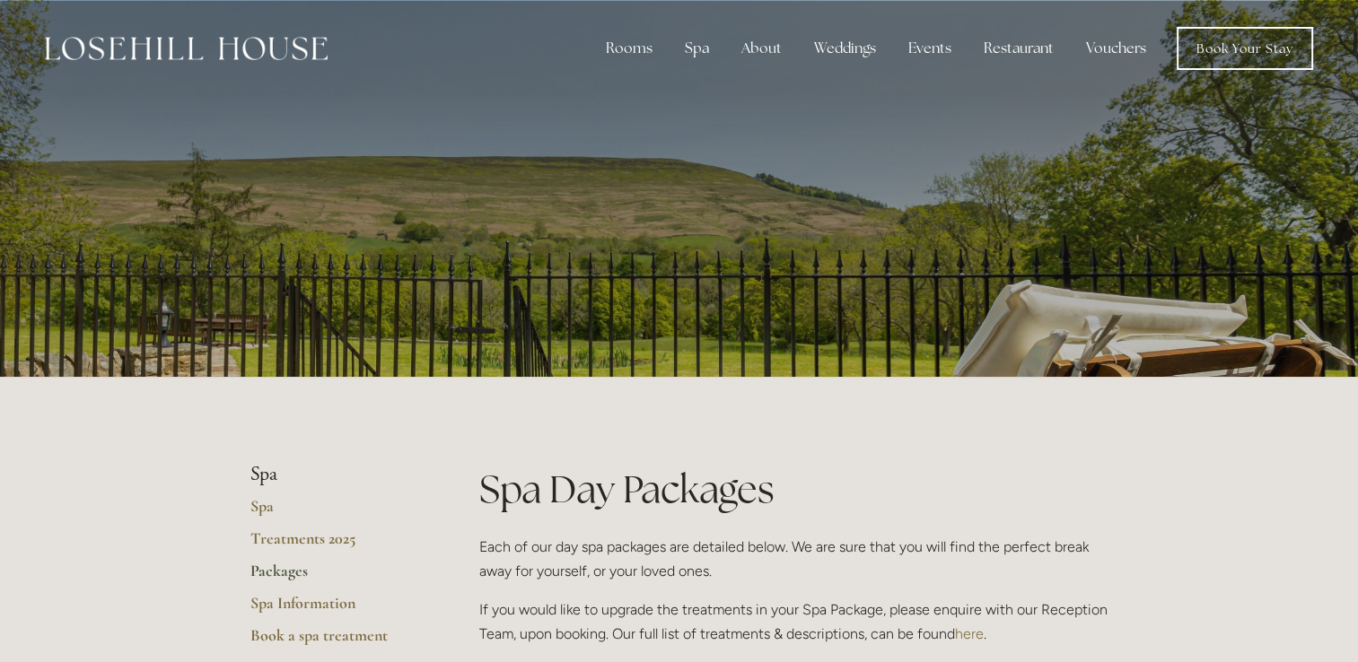
drag, startPoint x: 725, startPoint y: 296, endPoint x: 626, endPoint y: -42, distance: 352.4
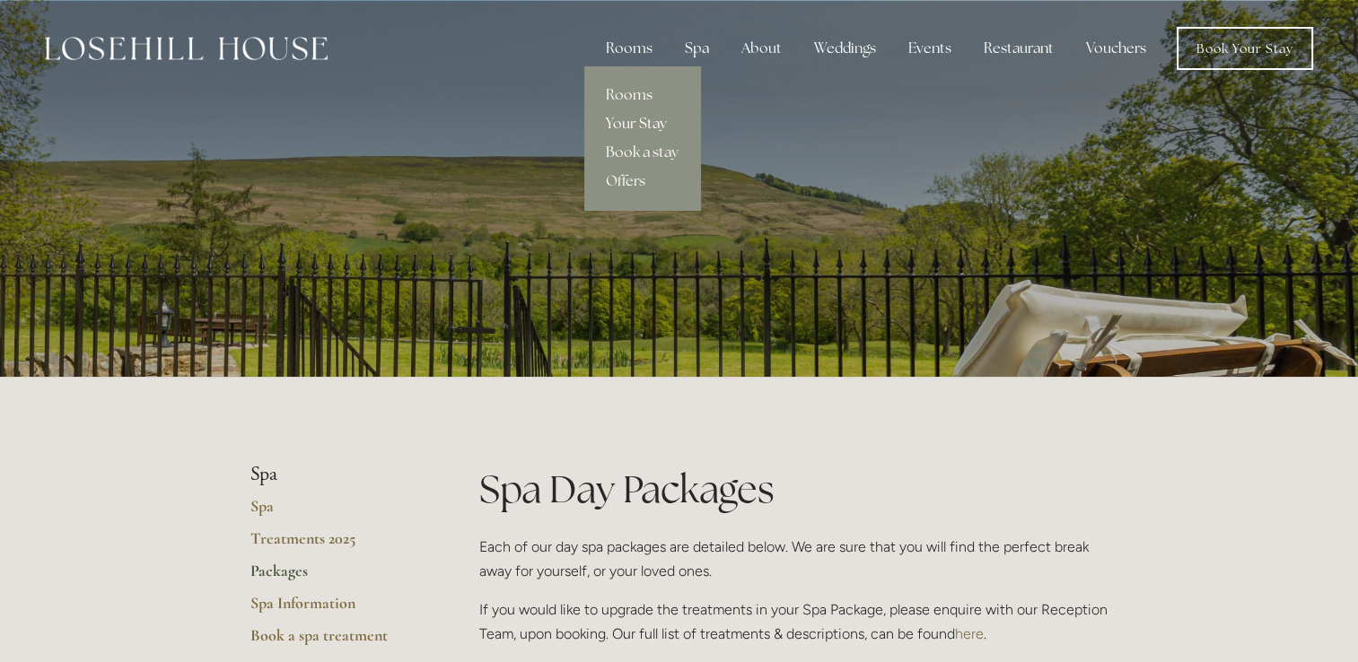
click at [653, 121] on link "Your Stay" at bounding box center [642, 123] width 116 height 29
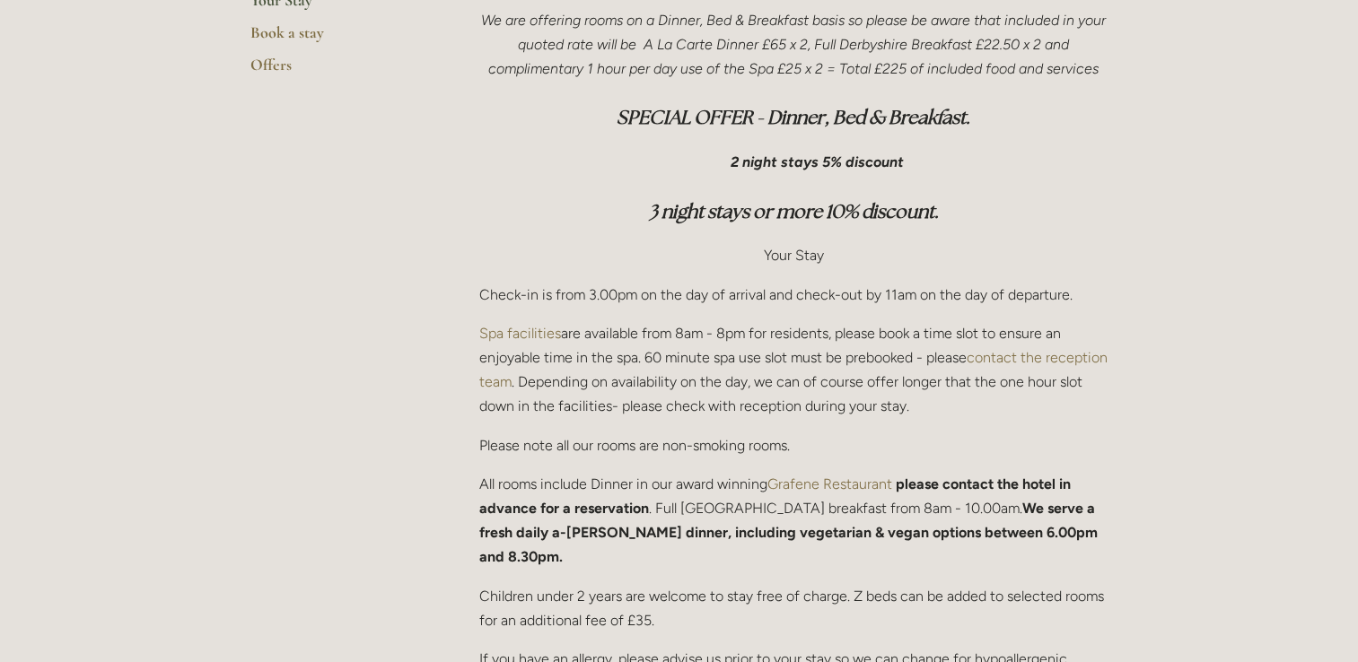
scroll to position [449, 0]
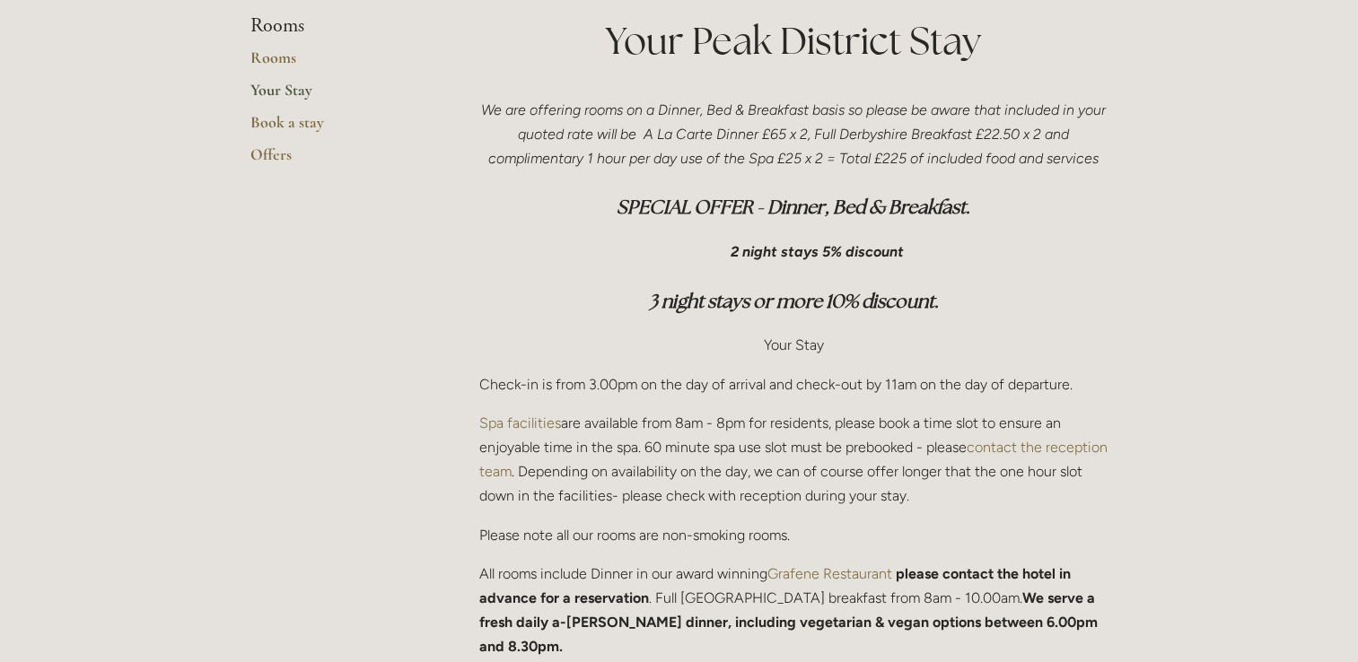
drag, startPoint x: 729, startPoint y: 247, endPoint x: 994, endPoint y: 223, distance: 266.7
click at [994, 223] on div "We are offering rooms on a Dinner, Bed & Breakfast basis so please be aware tha…" at bounding box center [793, 593] width 629 height 990
click at [994, 290] on h3 "3 night stays or more 10% discount." at bounding box center [793, 302] width 629 height 36
drag, startPoint x: 783, startPoint y: 161, endPoint x: 1051, endPoint y: 176, distance: 268.8
click at [1051, 176] on div "We are offering rooms on a Dinner, Bed & Breakfast basis so please be aware tha…" at bounding box center [793, 593] width 629 height 990
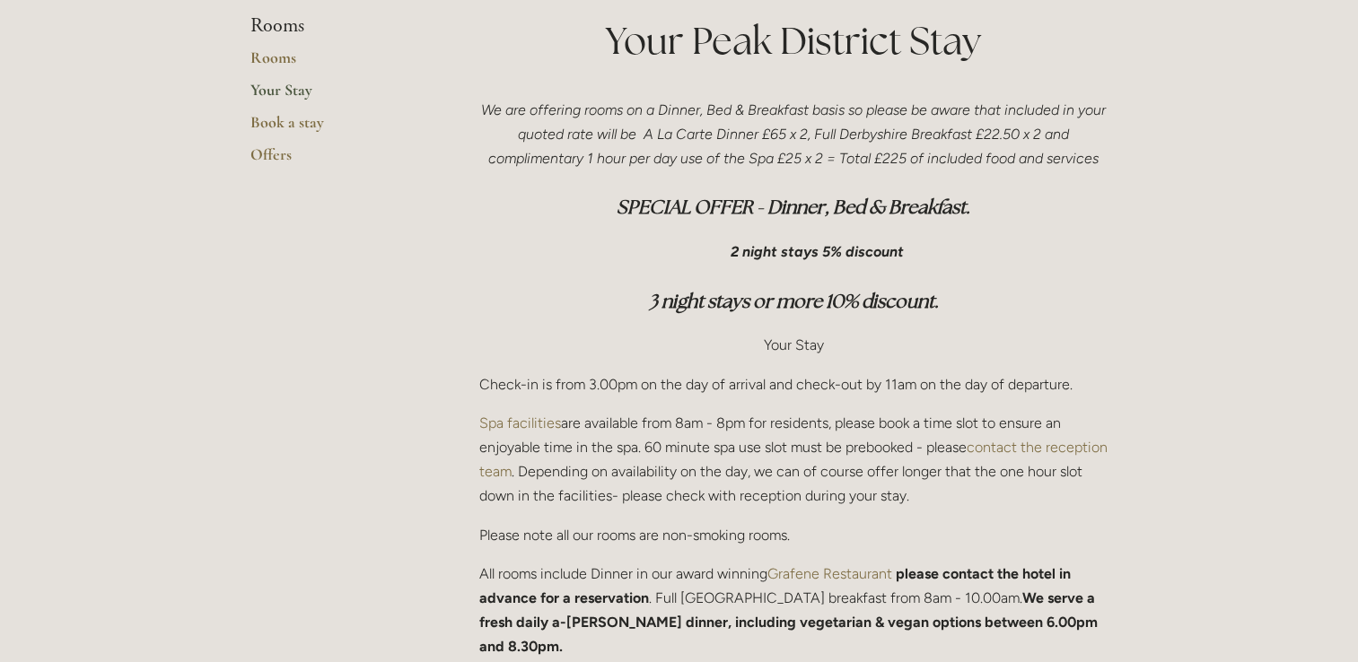
click at [976, 161] on em "We are offering rooms on a Dinner, Bed & Breakfast basis so please be aware tha…" at bounding box center [795, 134] width 628 height 66
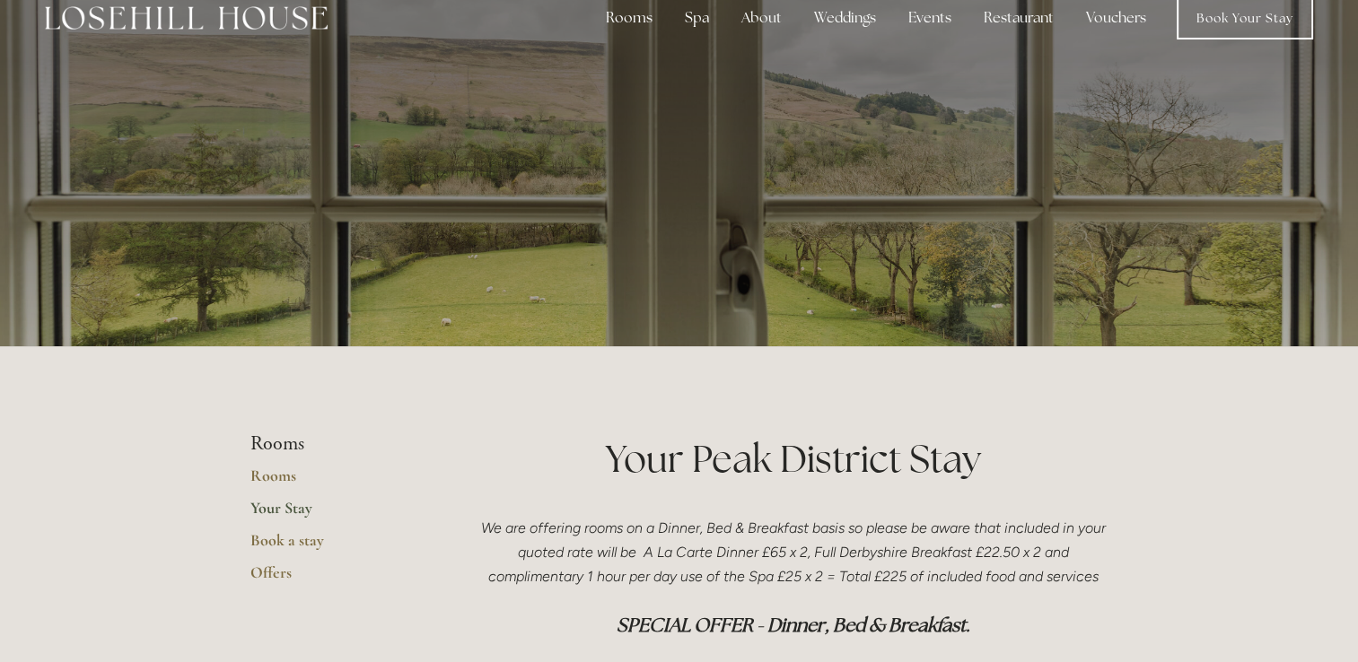
scroll to position [0, 0]
